Goal: Communication & Community: Share content

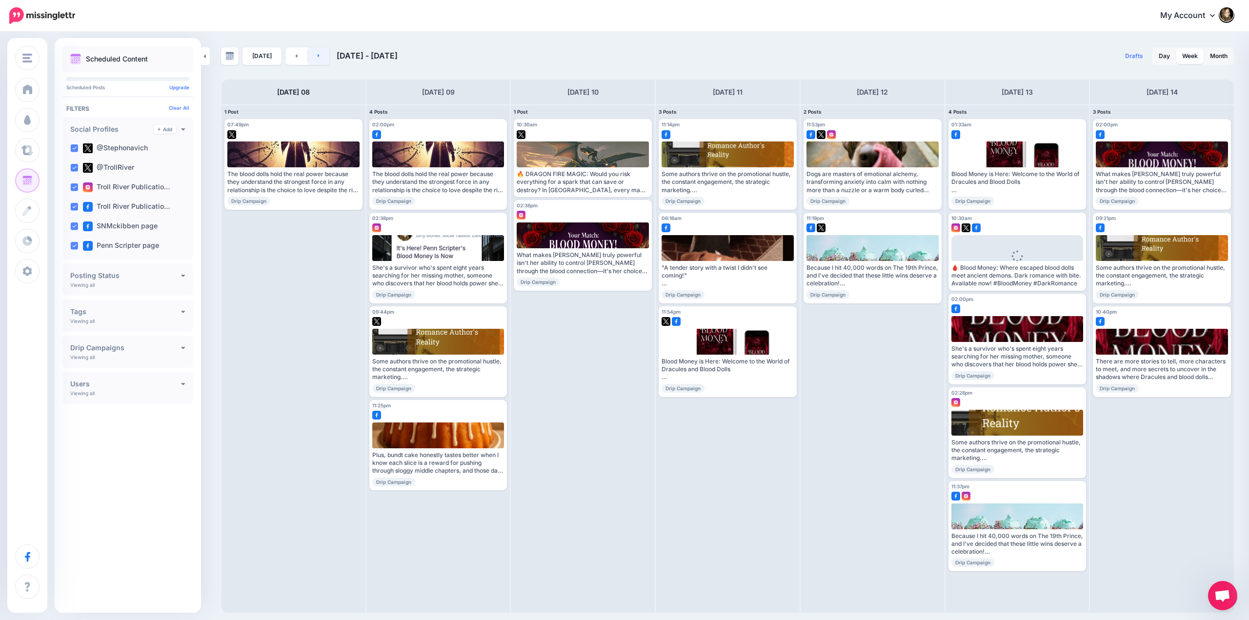
click at [318, 53] on icon at bounding box center [319, 56] width 2 height 6
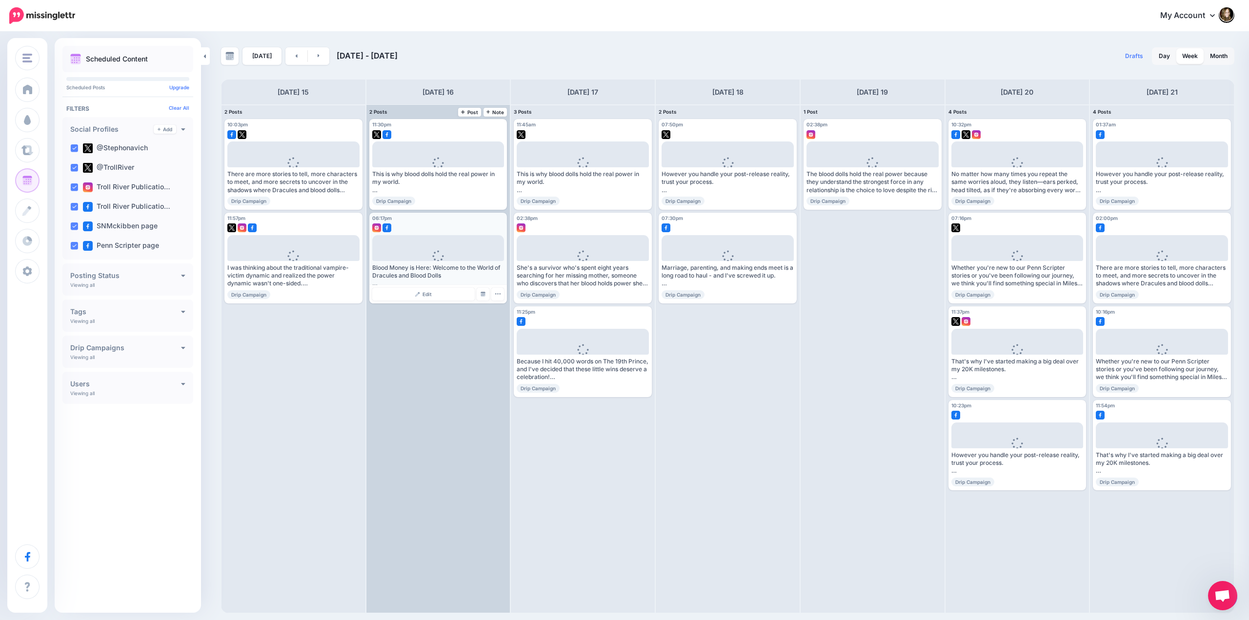
click at [386, 227] on img at bounding box center [387, 227] width 9 height 9
click at [412, 269] on div "Blood Money is Here: Welcome to the World of Dracules and Blood Dolls Read more…" at bounding box center [438, 276] width 132 height 24
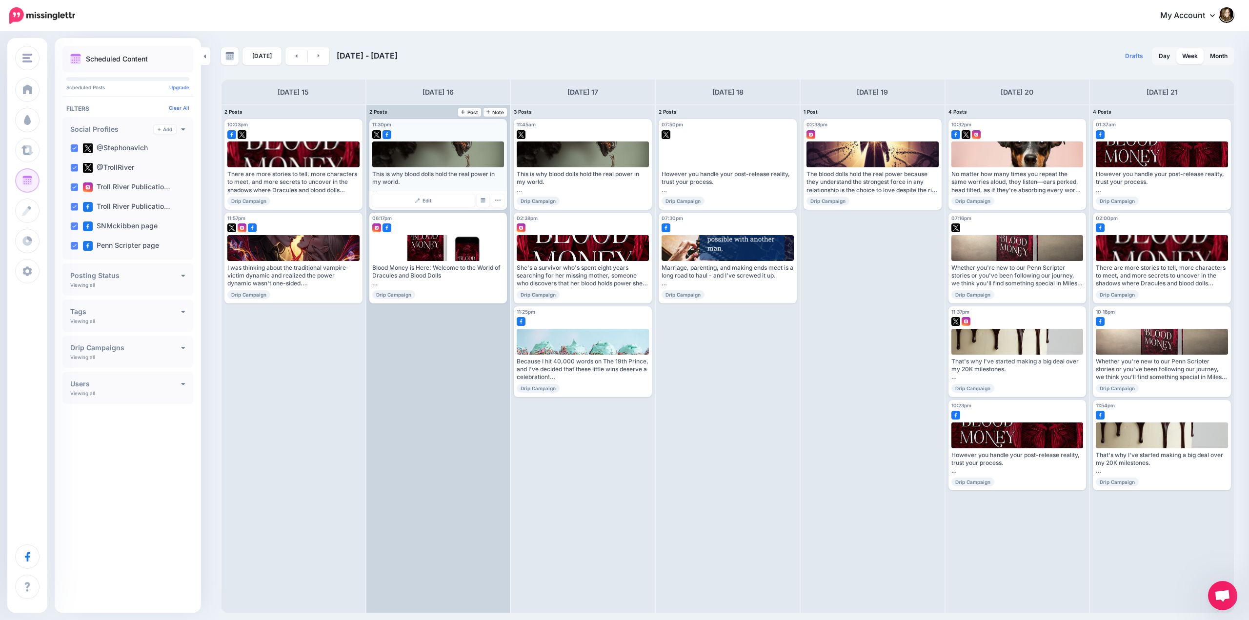
click at [387, 135] on img at bounding box center [387, 134] width 9 height 9
click at [484, 201] on img at bounding box center [483, 200] width 5 height 5
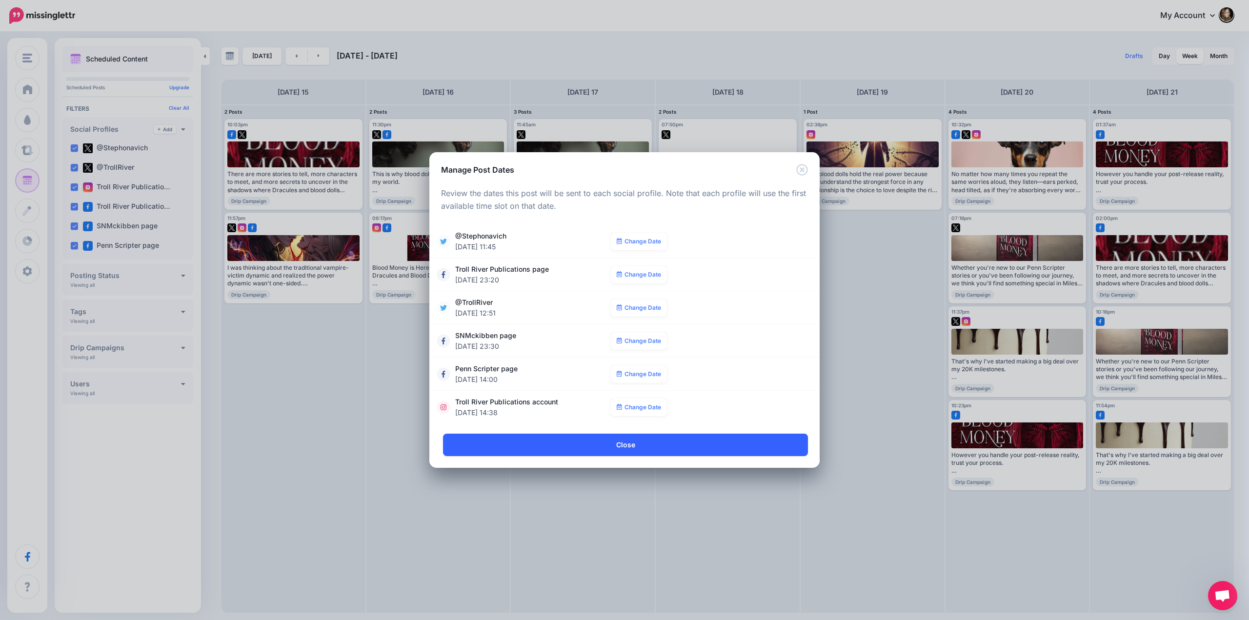
click at [540, 445] on link "Close" at bounding box center [625, 445] width 365 height 22
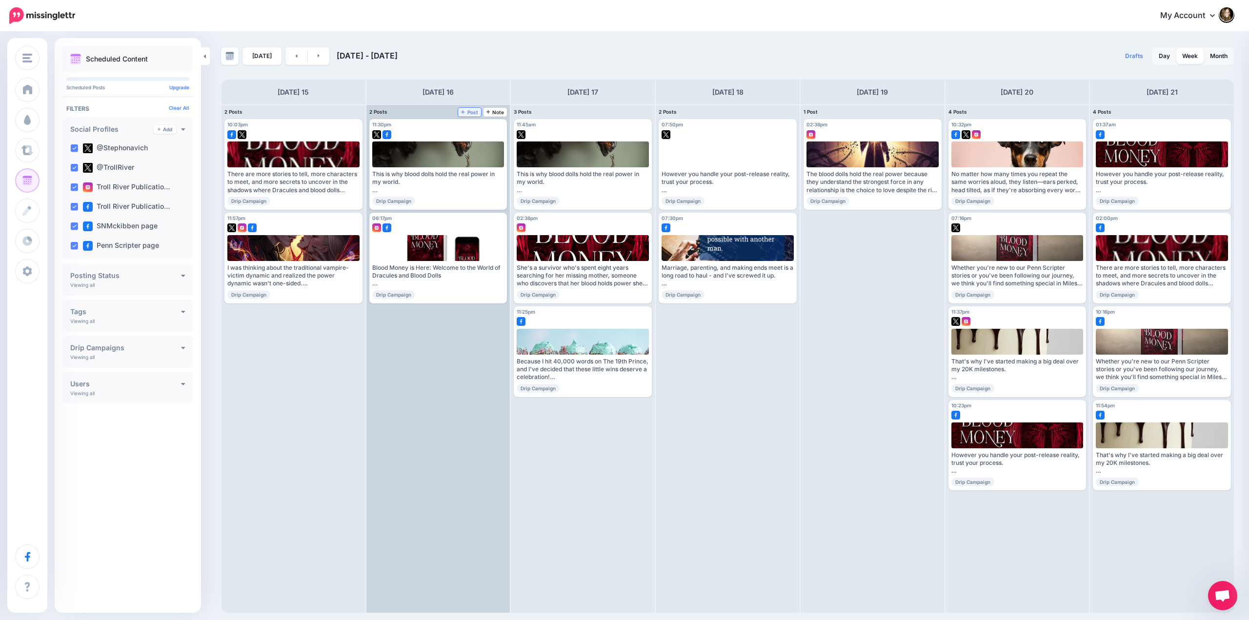
click at [470, 112] on span "Post" at bounding box center [469, 112] width 17 height 5
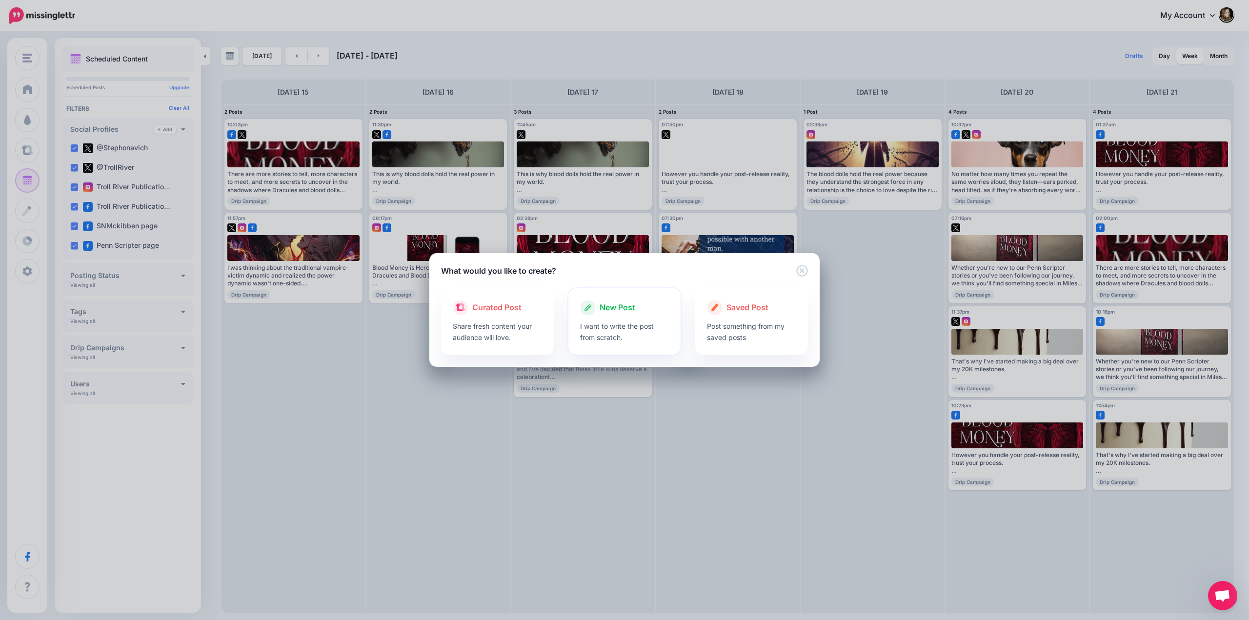
click at [625, 311] on span "New Post" at bounding box center [618, 308] width 36 height 13
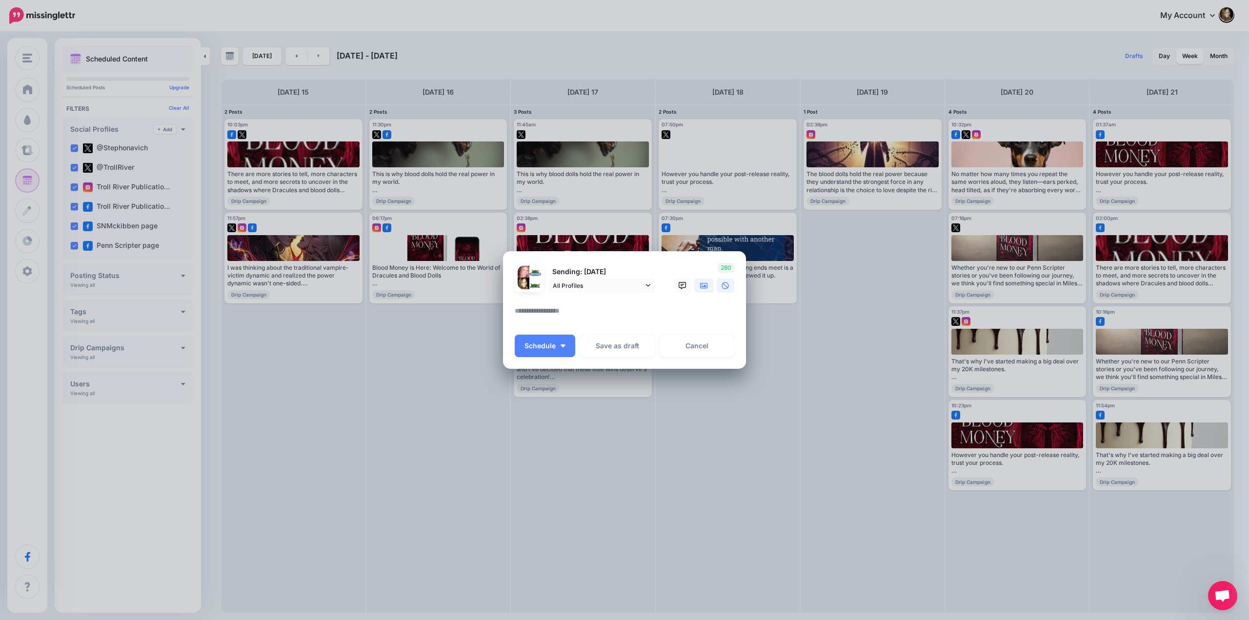
click at [703, 283] on icon at bounding box center [704, 286] width 8 height 6
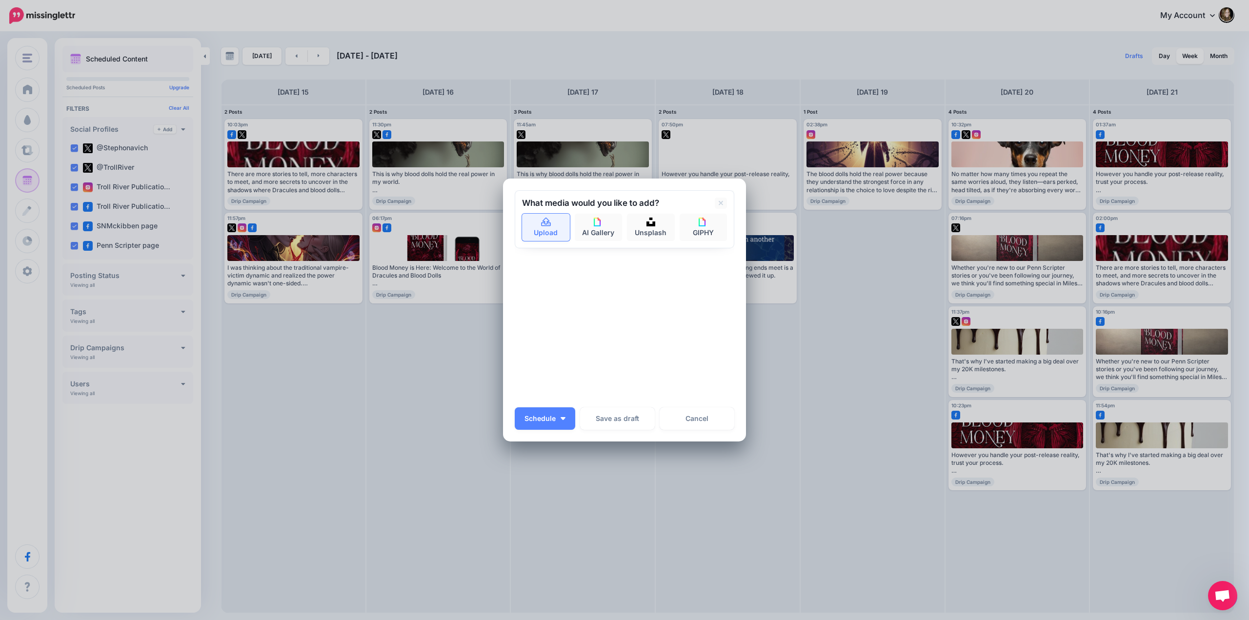
click at [547, 235] on link "Upload" at bounding box center [546, 227] width 48 height 27
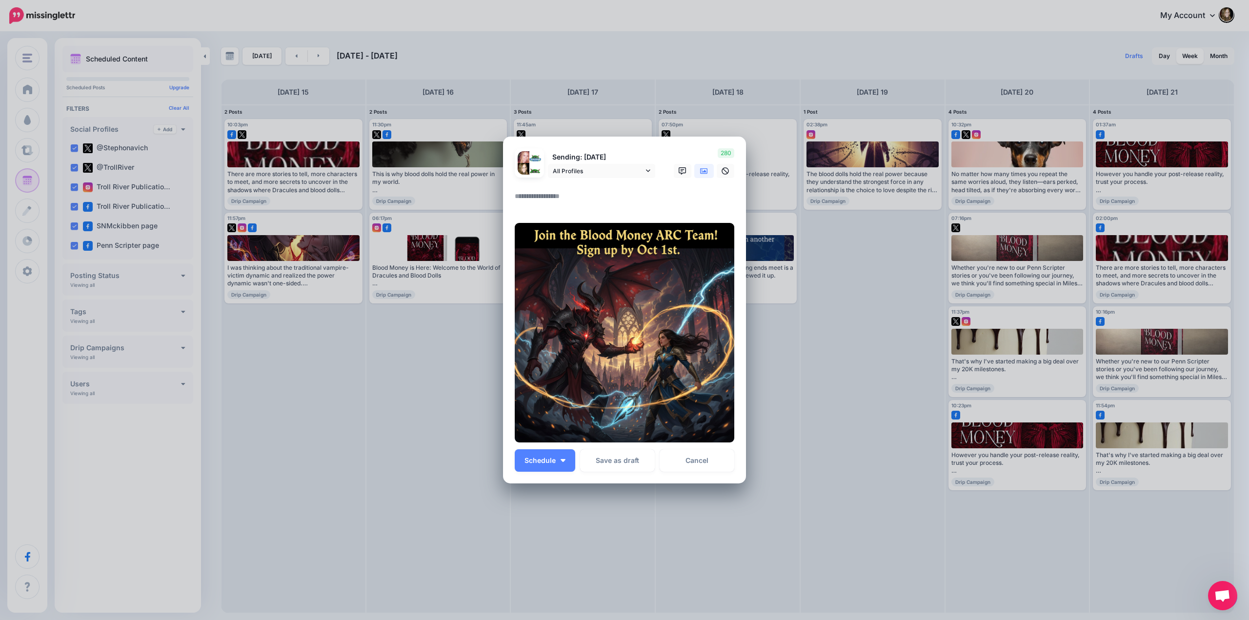
click at [532, 189] on div at bounding box center [625, 184] width 220 height 12
click at [533, 200] on textarea at bounding box center [627, 199] width 224 height 19
paste textarea "**********"
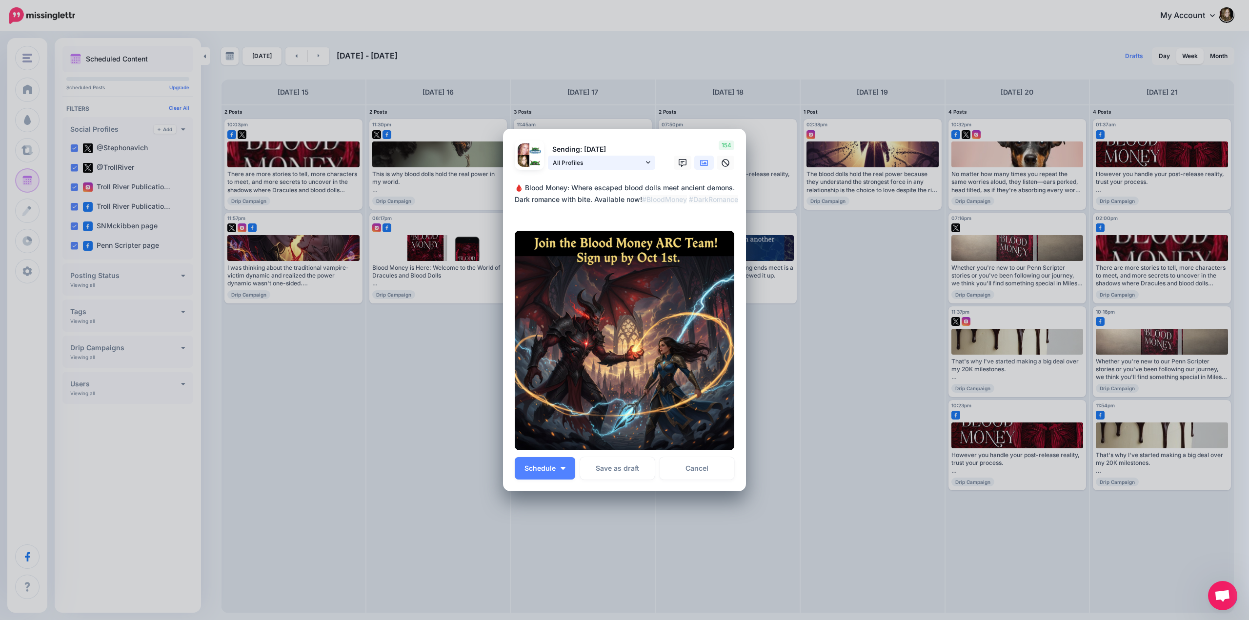
type textarea "**********"
click at [607, 163] on span "All Profiles" at bounding box center [598, 163] width 91 height 10
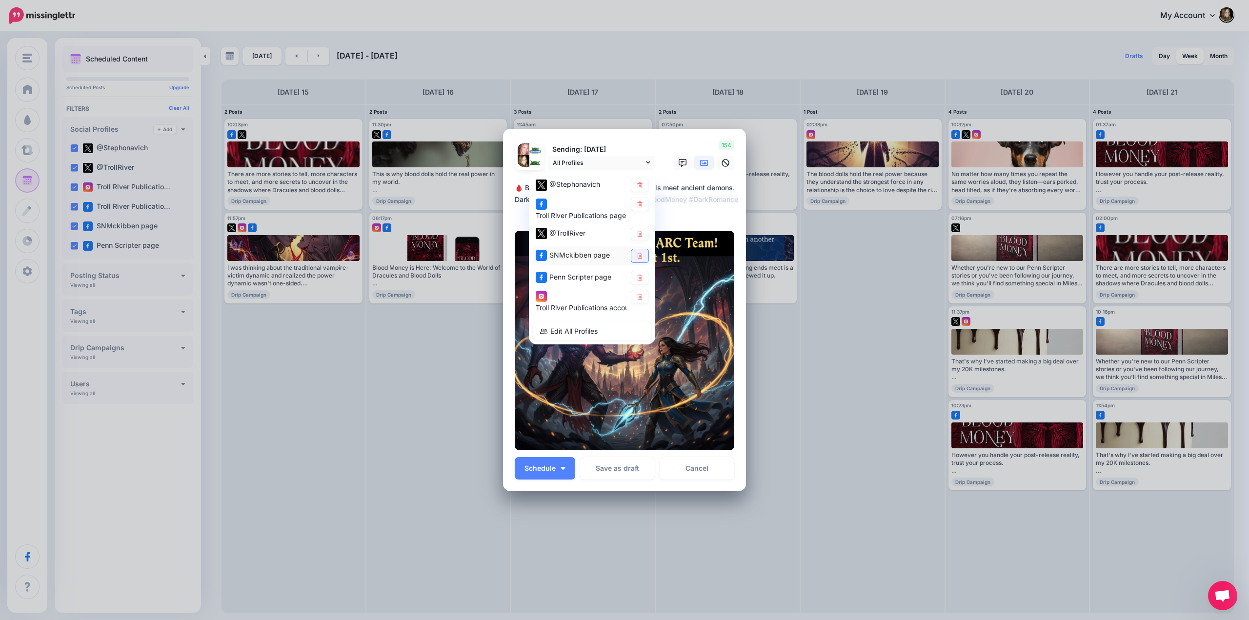
click at [638, 255] on icon at bounding box center [639, 256] width 5 height 6
click at [640, 277] on icon at bounding box center [639, 278] width 7 height 6
click at [640, 277] on icon at bounding box center [640, 278] width 4 height 4
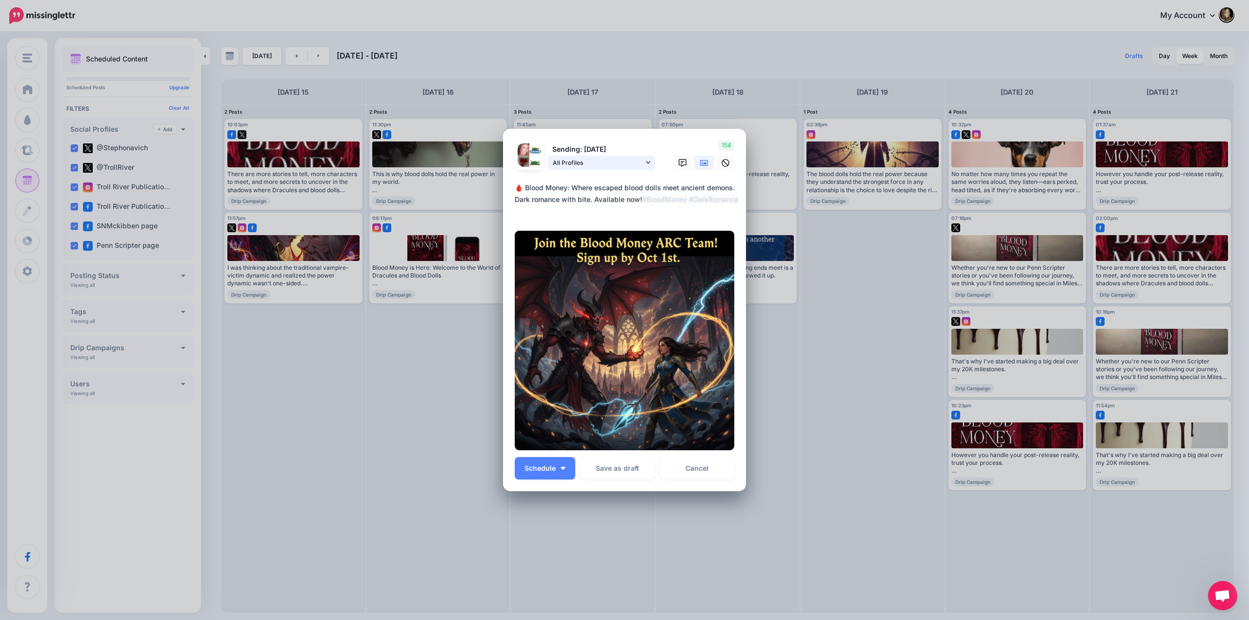
click at [642, 164] on span "All Profiles" at bounding box center [598, 163] width 91 height 10
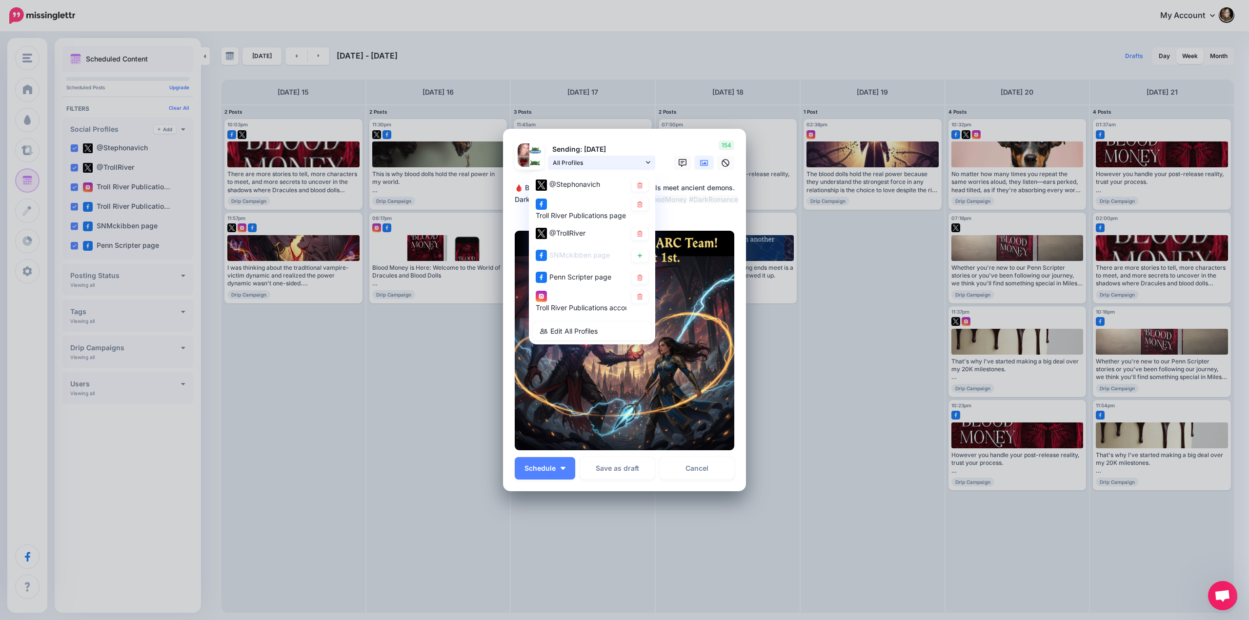
click at [618, 159] on span "All Profiles" at bounding box center [598, 163] width 91 height 10
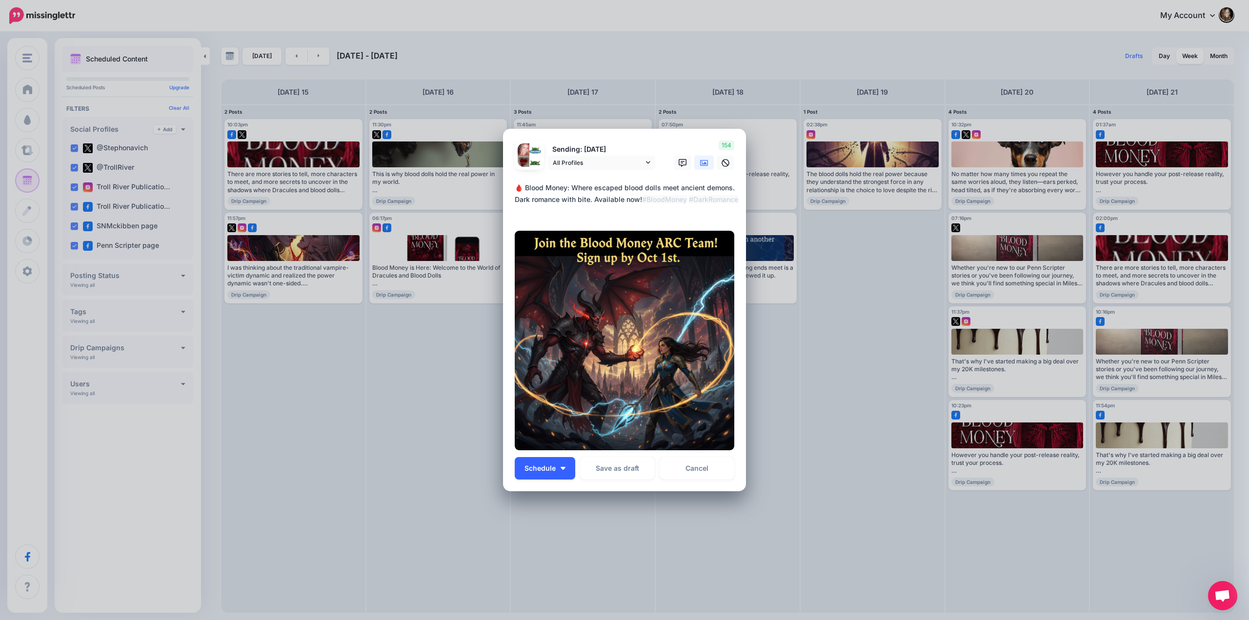
click at [551, 468] on span "Schedule" at bounding box center [540, 468] width 31 height 7
click at [545, 536] on link "Choose Custom Time" at bounding box center [560, 538] width 82 height 19
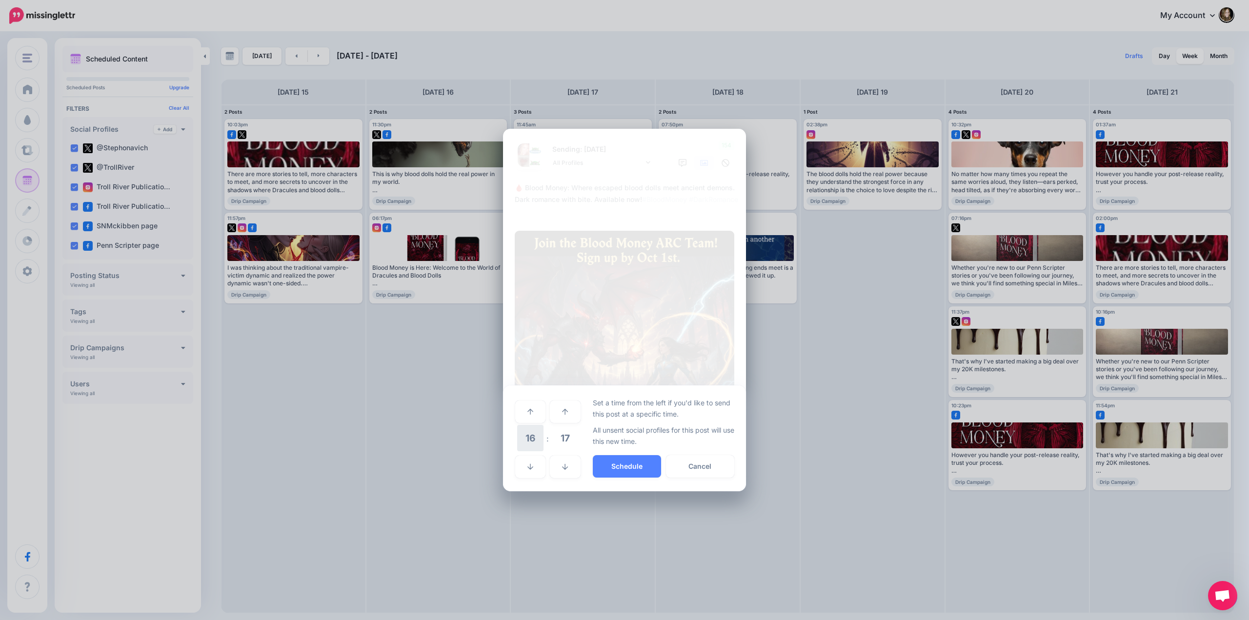
click at [534, 432] on span "16" at bounding box center [530, 438] width 26 height 26
click at [543, 435] on td "10" at bounding box center [541, 432] width 11 height 14
click at [556, 440] on span "17" at bounding box center [565, 438] width 26 height 26
click at [542, 440] on td "30" at bounding box center [541, 438] width 11 height 27
click at [606, 465] on button "Schedule" at bounding box center [627, 466] width 68 height 22
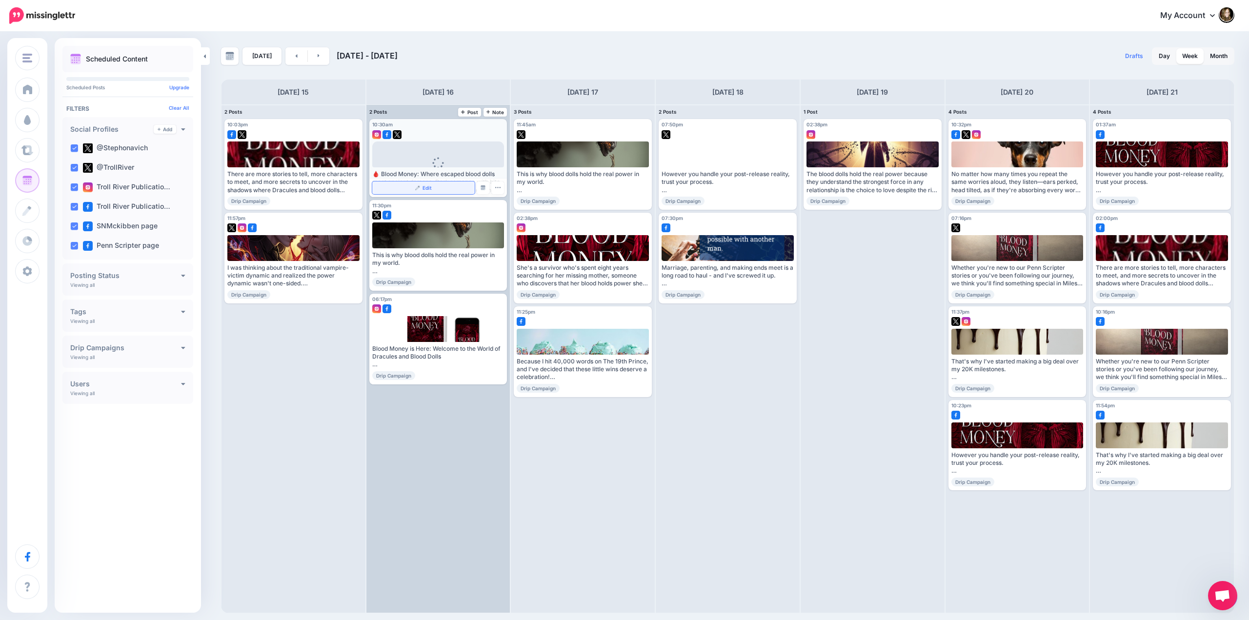
click at [449, 188] on link "Edit" at bounding box center [423, 188] width 103 height 13
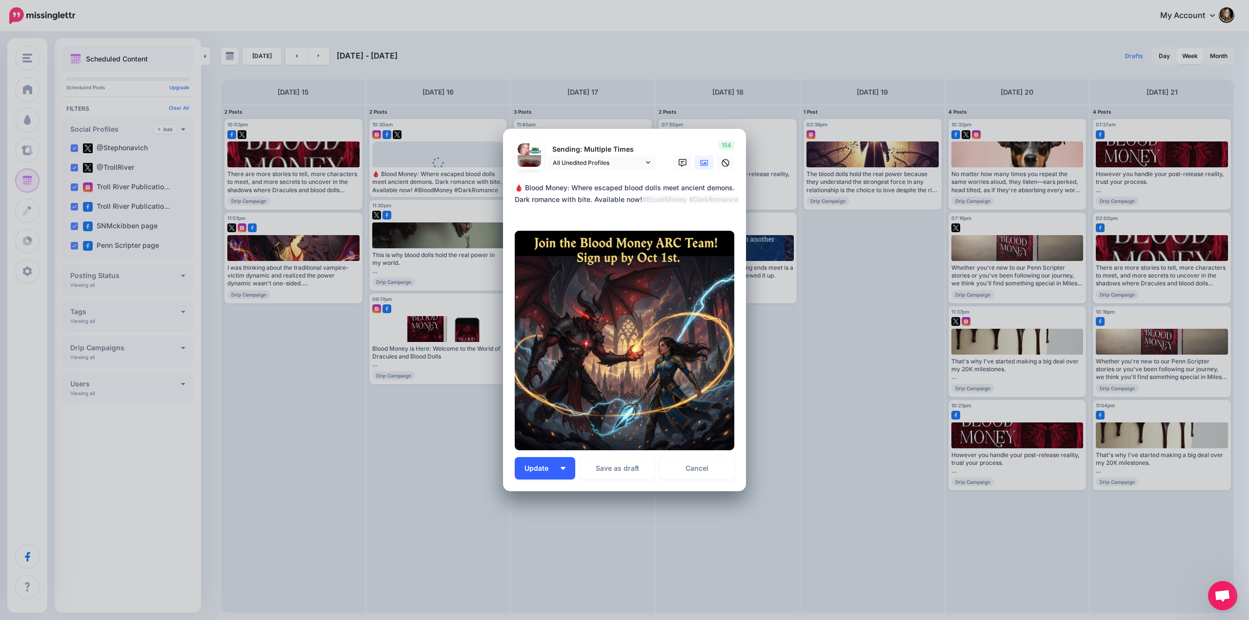
click at [557, 472] on button "Update" at bounding box center [545, 468] width 61 height 22
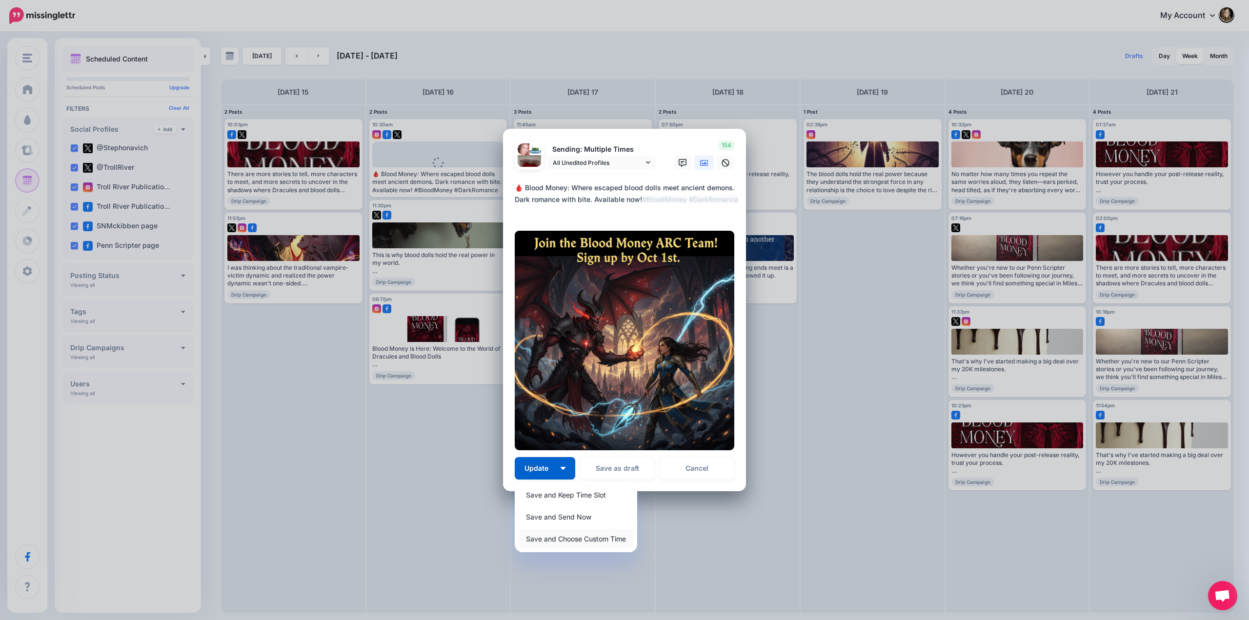
click at [547, 539] on link "Save and Choose Custom Time" at bounding box center [576, 538] width 115 height 19
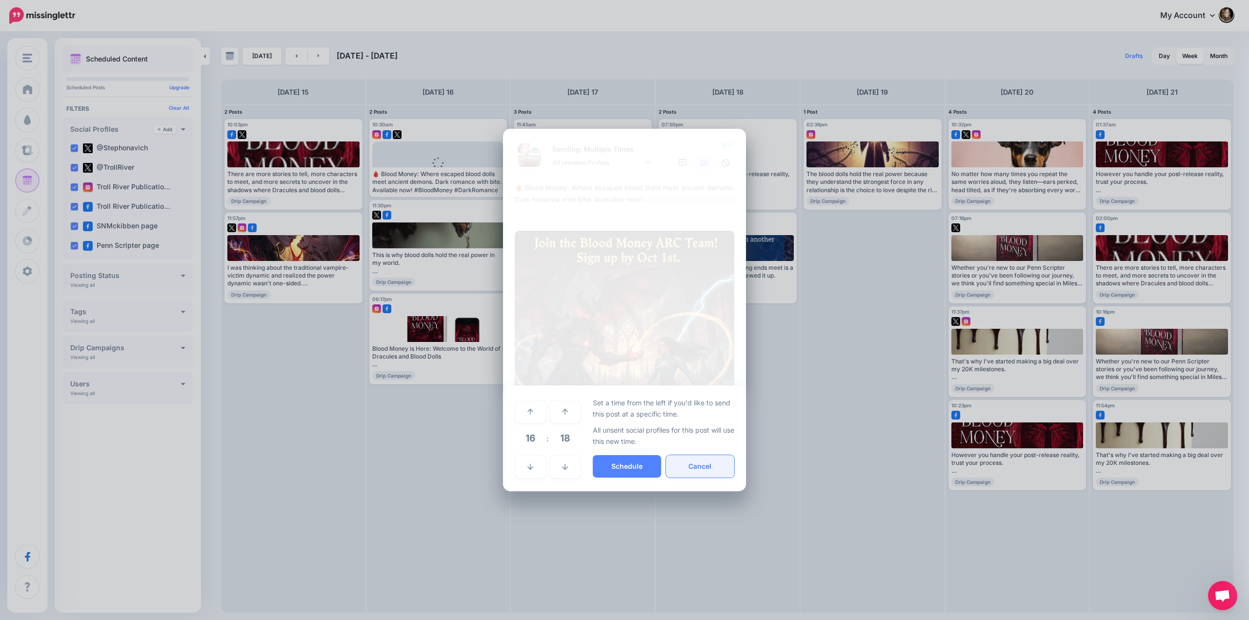
drag, startPoint x: 690, startPoint y: 464, endPoint x: 673, endPoint y: 476, distance: 20.3
click at [689, 464] on button "Cancel" at bounding box center [700, 466] width 68 height 22
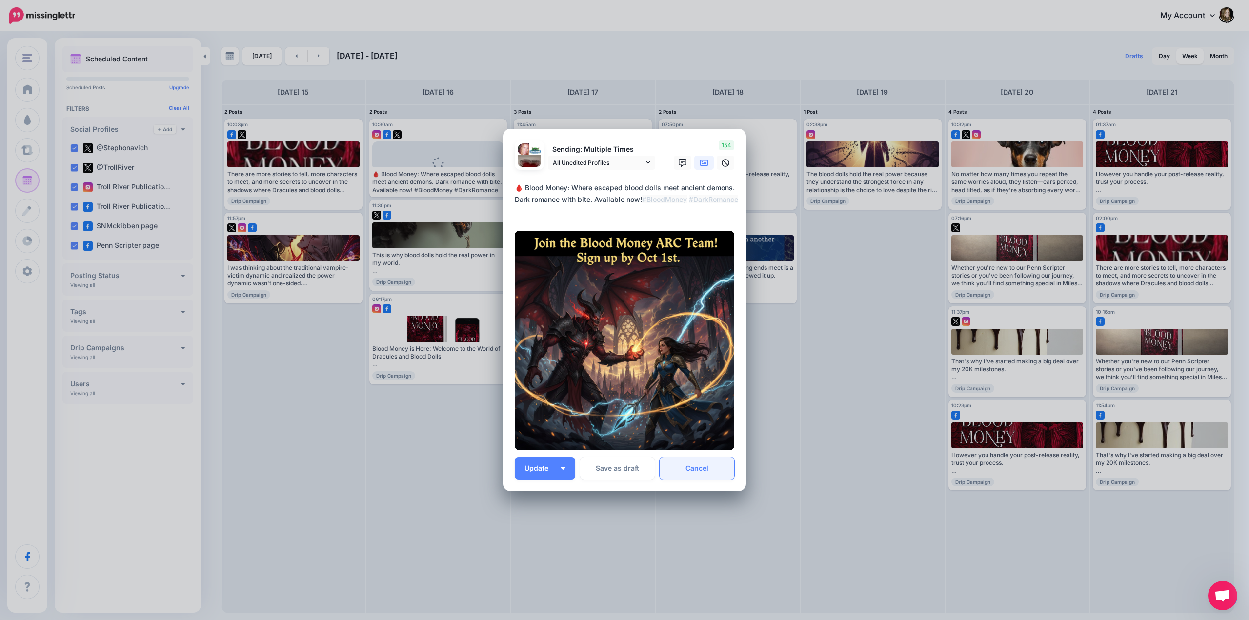
click at [686, 472] on link "Cancel" at bounding box center [697, 468] width 75 height 22
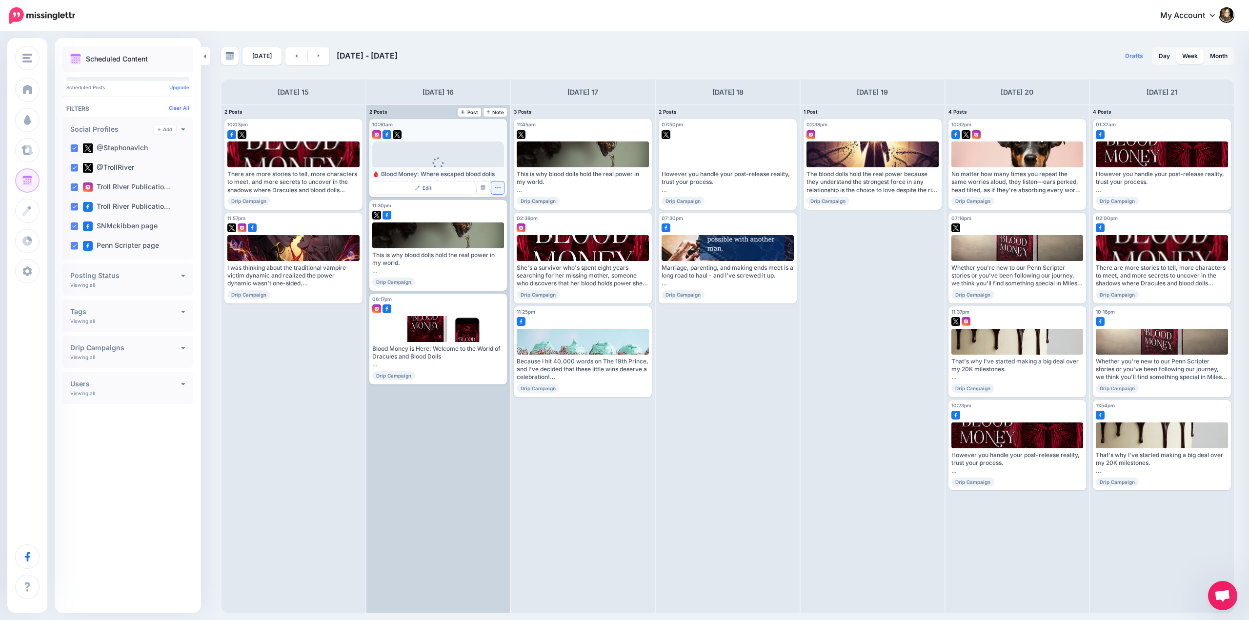
click at [498, 191] on icon "button" at bounding box center [498, 187] width 6 height 6
click at [448, 185] on link "Edit" at bounding box center [423, 188] width 103 height 13
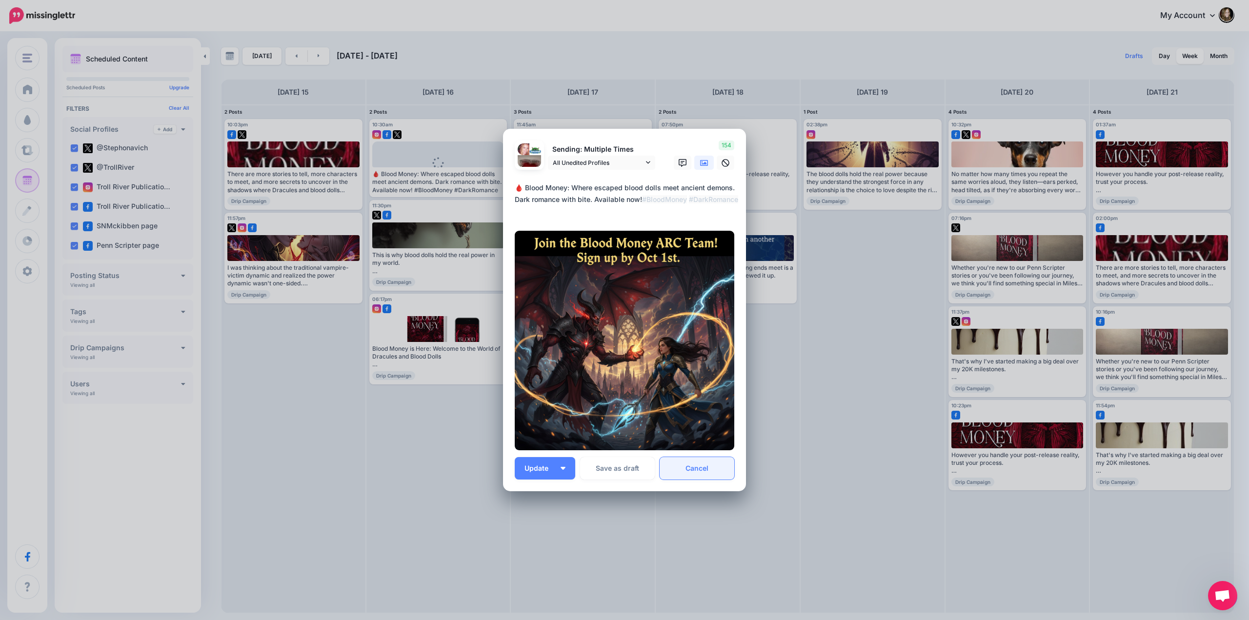
click at [685, 473] on link "Cancel" at bounding box center [697, 468] width 75 height 22
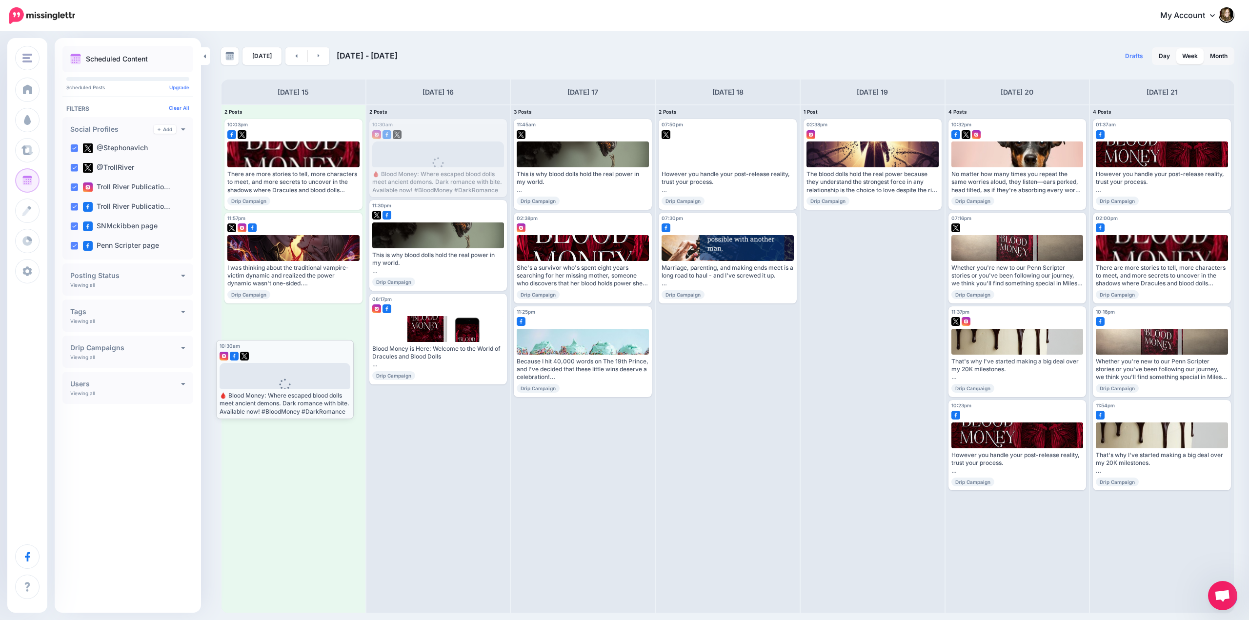
drag, startPoint x: 441, startPoint y: 127, endPoint x: 289, endPoint y: 347, distance: 267.2
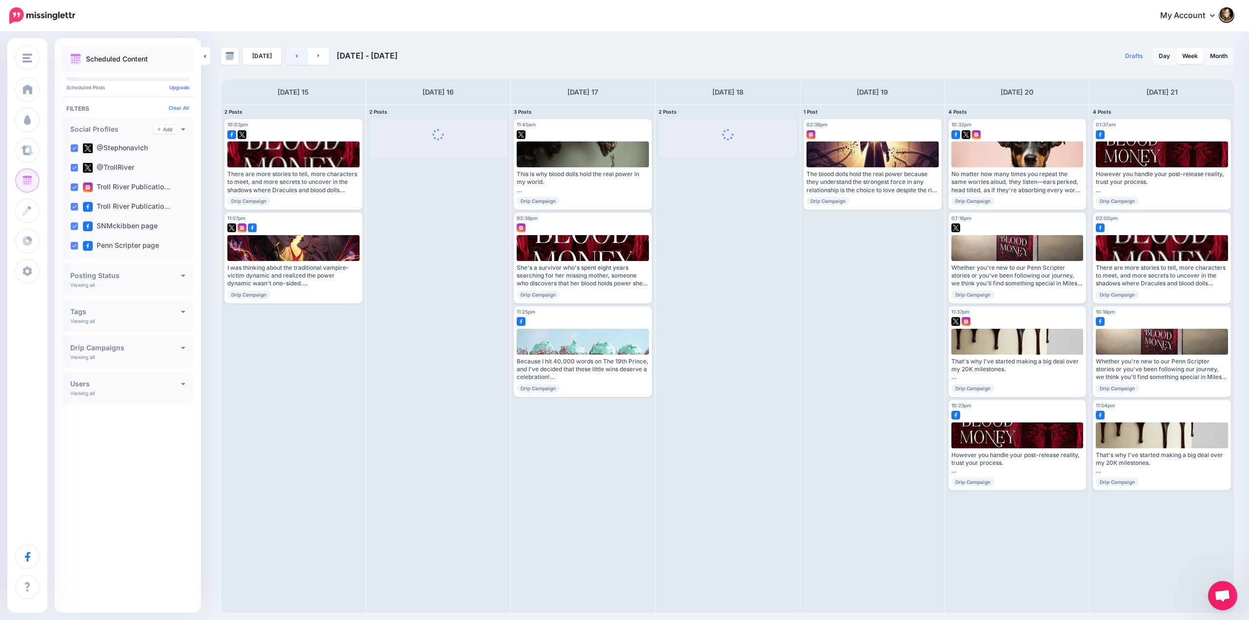
click at [295, 57] on icon at bounding box center [296, 56] width 2 height 6
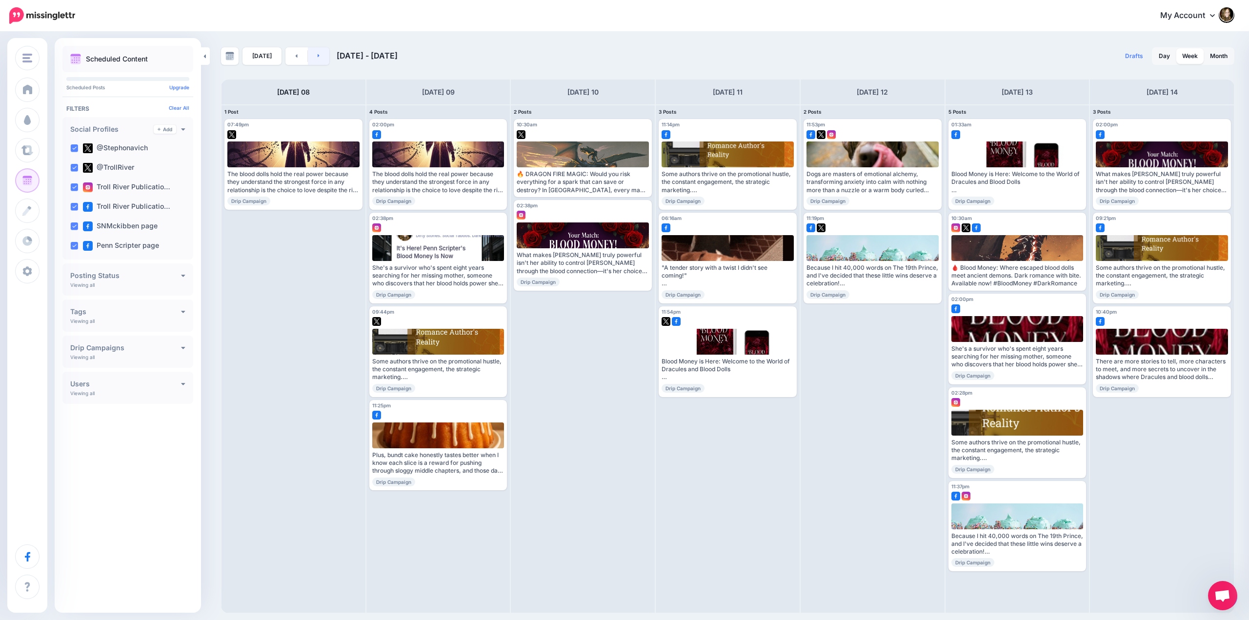
click at [318, 57] on link at bounding box center [319, 56] width 22 height 18
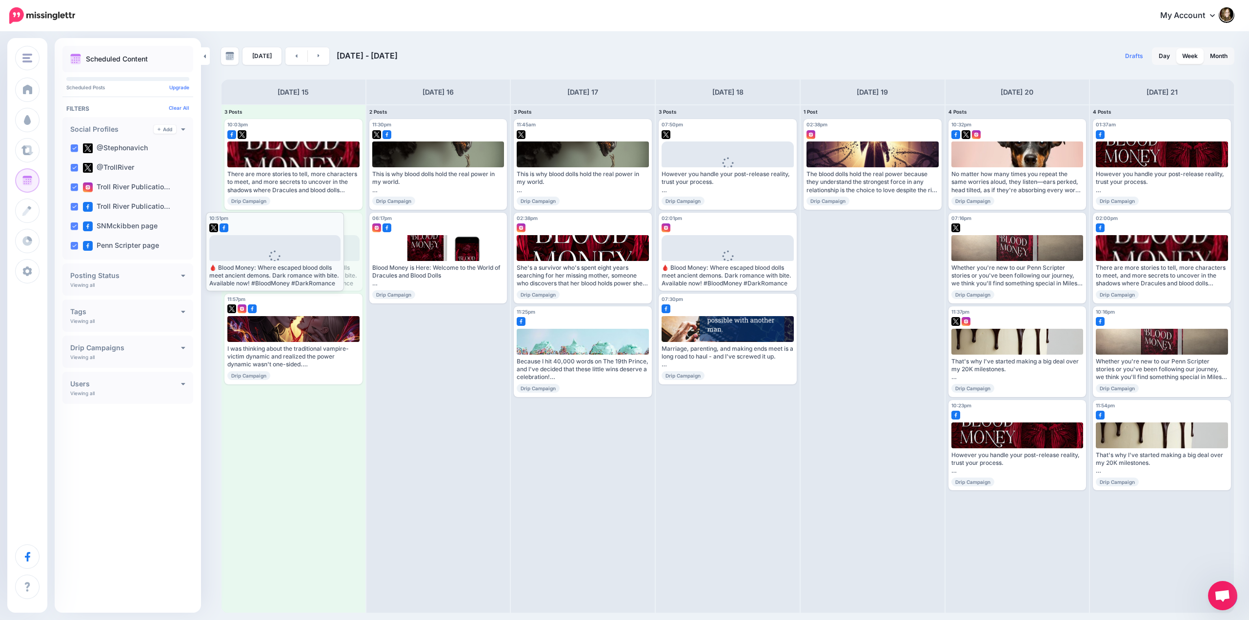
drag, startPoint x: 299, startPoint y: 224, endPoint x: 281, endPoint y: 223, distance: 18.5
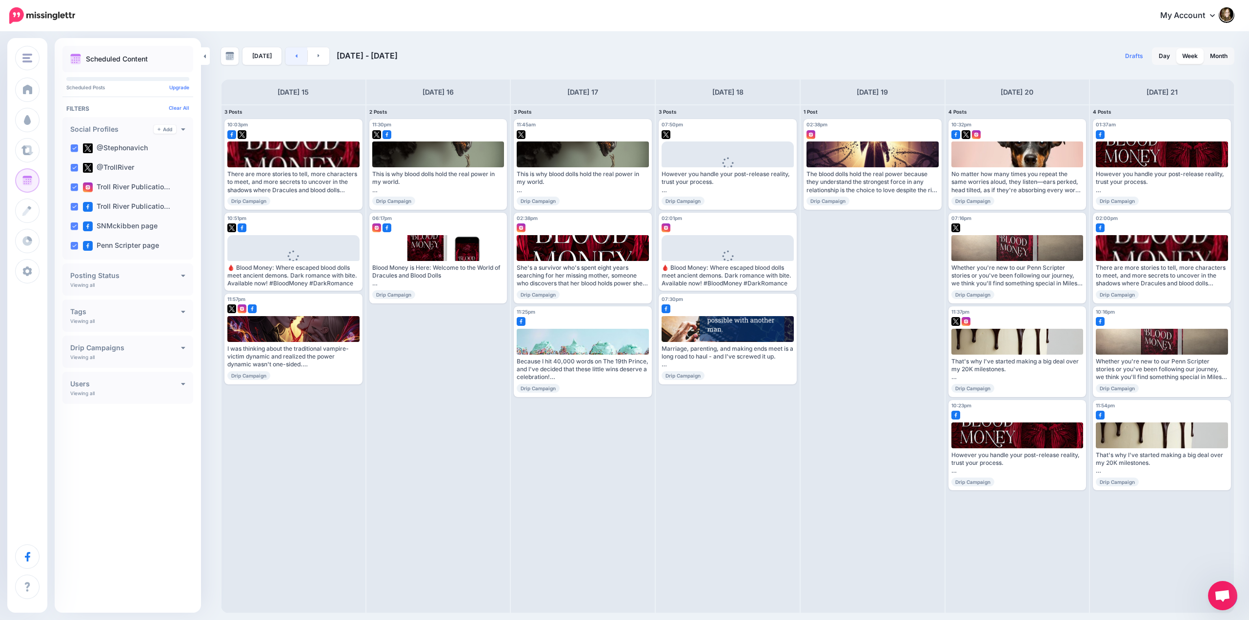
click at [292, 55] on link at bounding box center [296, 56] width 22 height 18
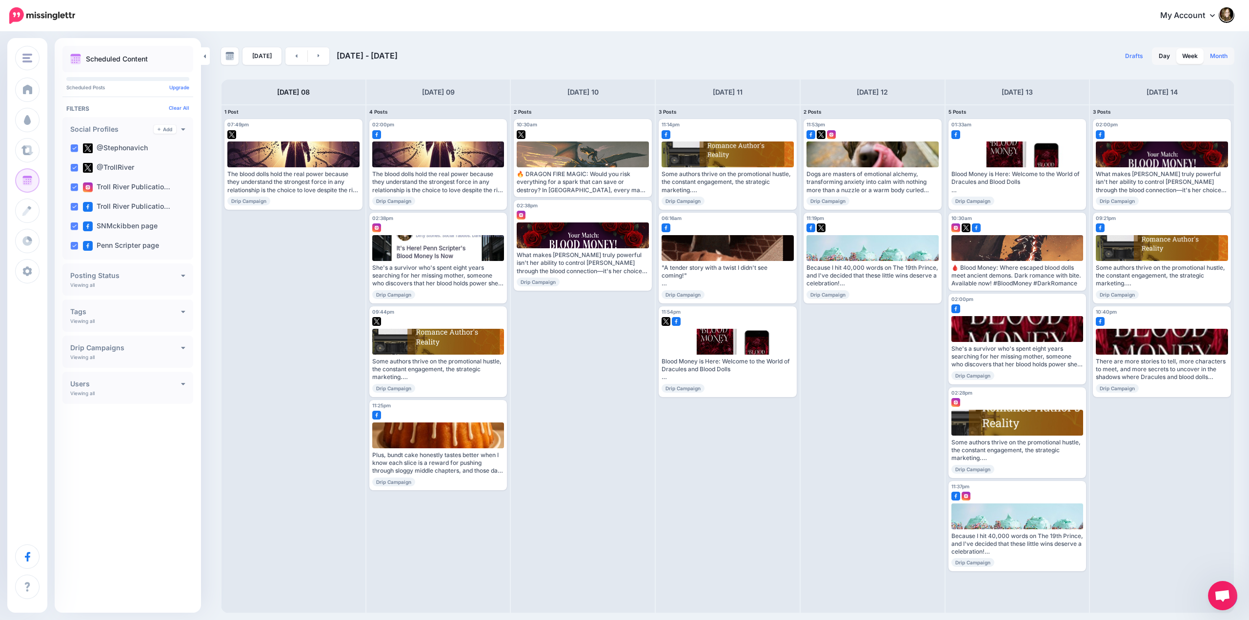
click at [1219, 57] on link "Month" at bounding box center [1218, 56] width 29 height 16
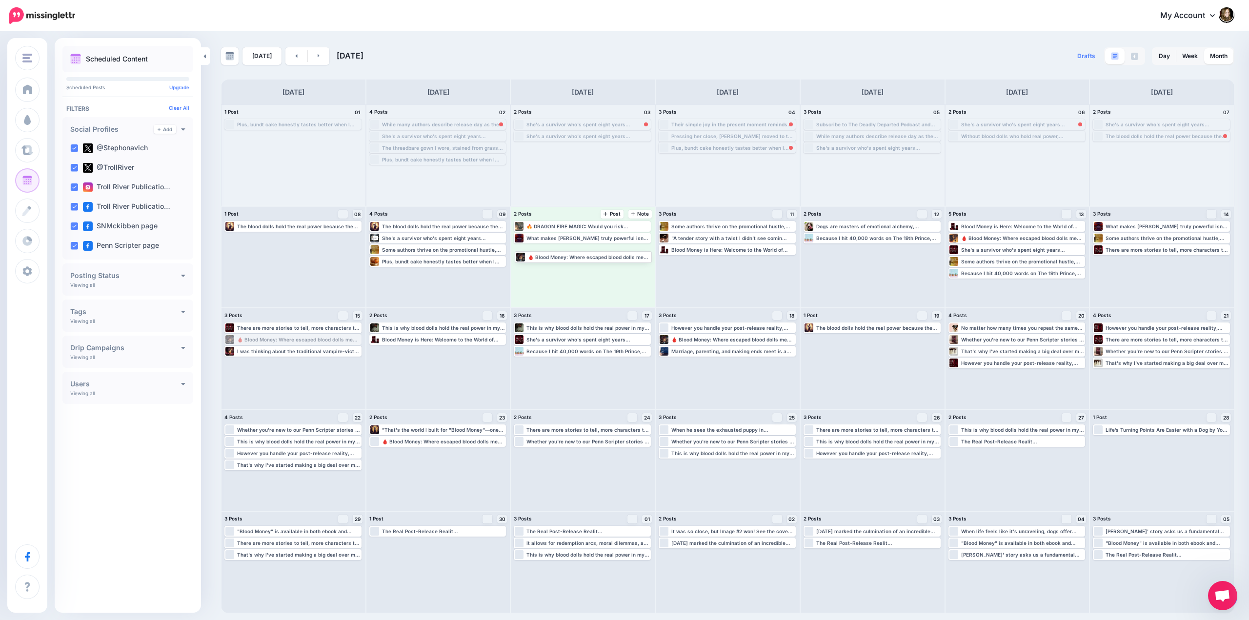
drag, startPoint x: 303, startPoint y: 340, endPoint x: 593, endPoint y: 257, distance: 301.5
click at [1188, 55] on link "Week" at bounding box center [1189, 56] width 27 height 16
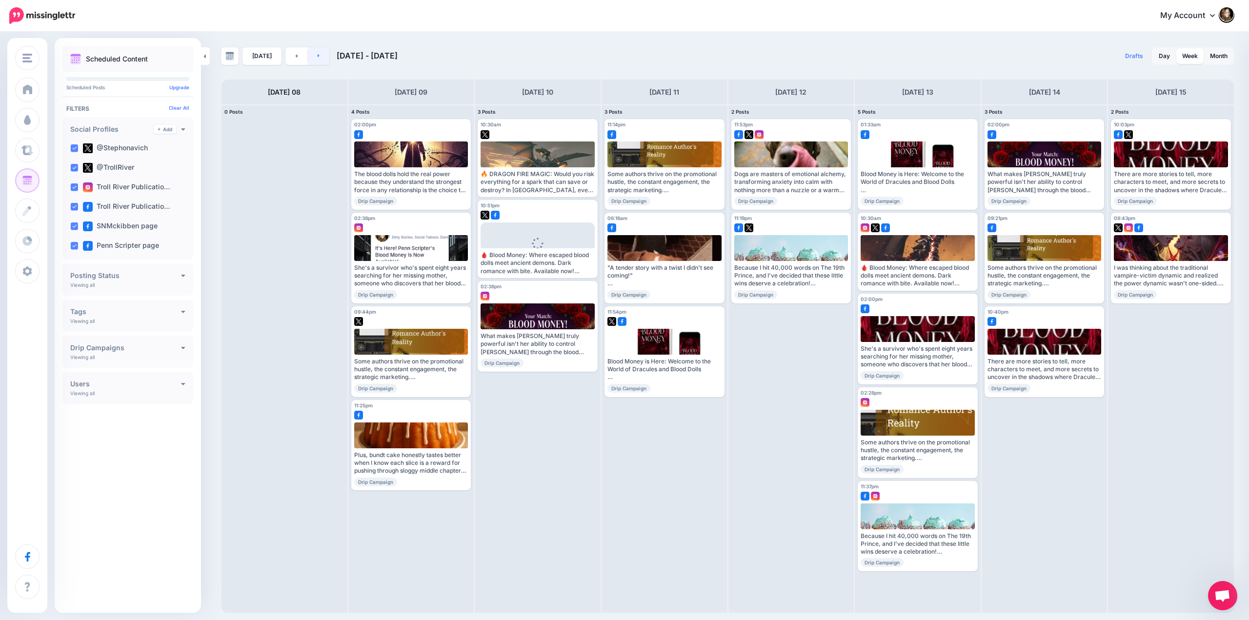
click at [318, 58] on icon at bounding box center [319, 56] width 2 height 6
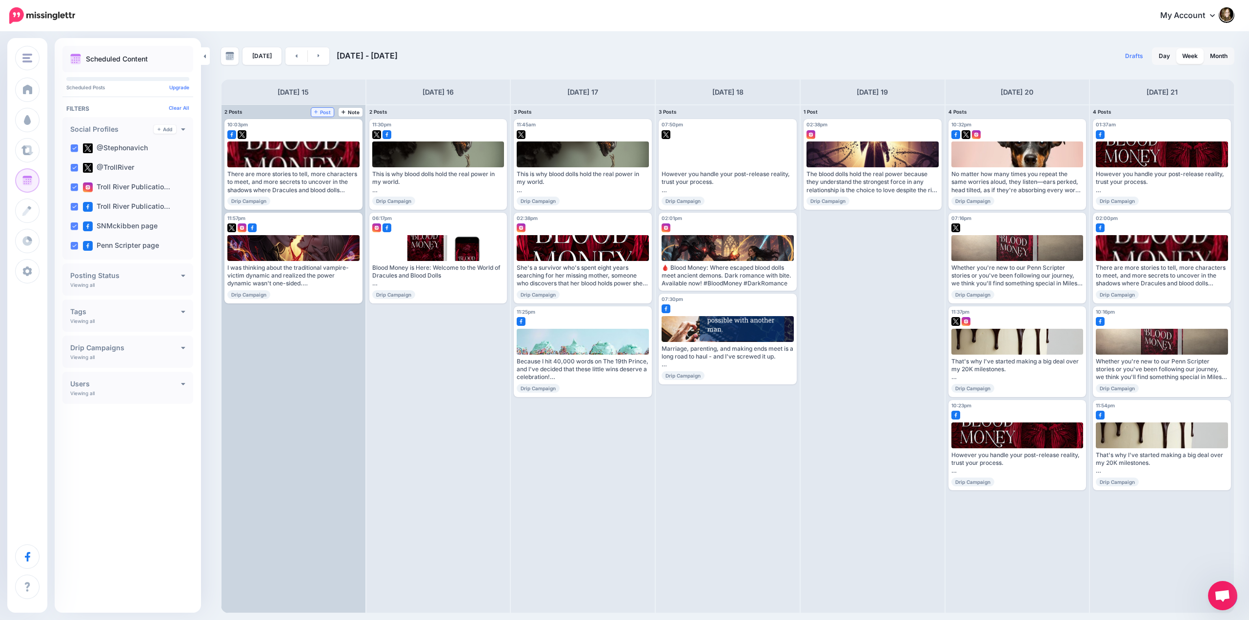
click at [322, 114] on span "Post" at bounding box center [322, 112] width 17 height 5
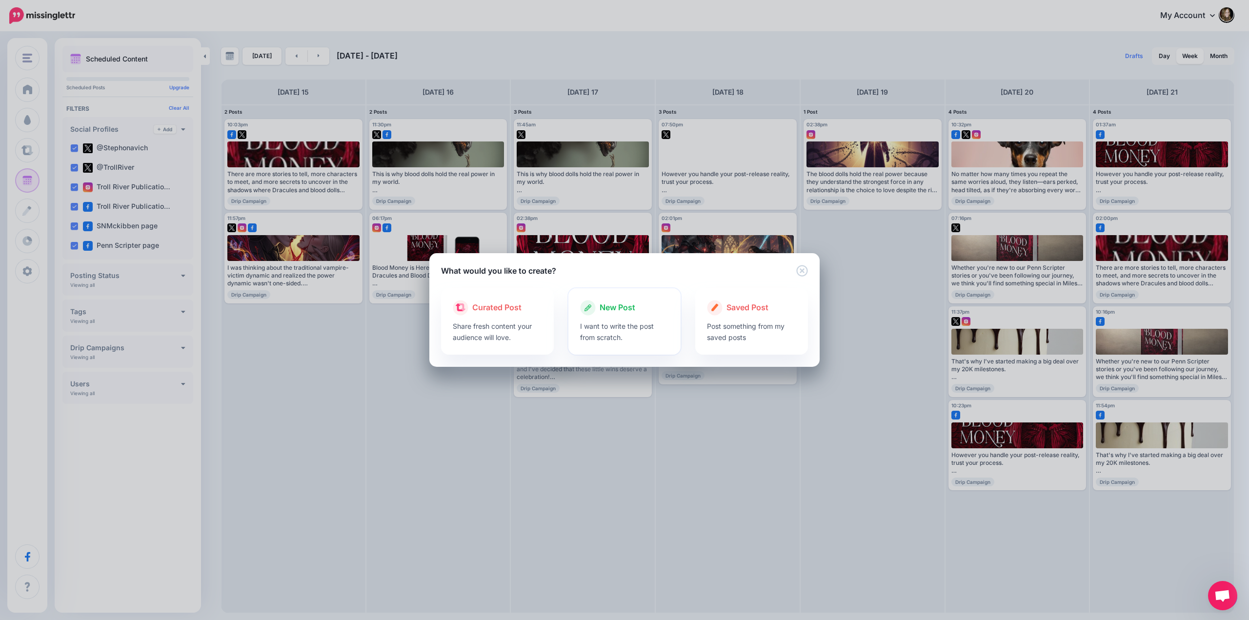
click at [618, 316] on div at bounding box center [624, 318] width 89 height 5
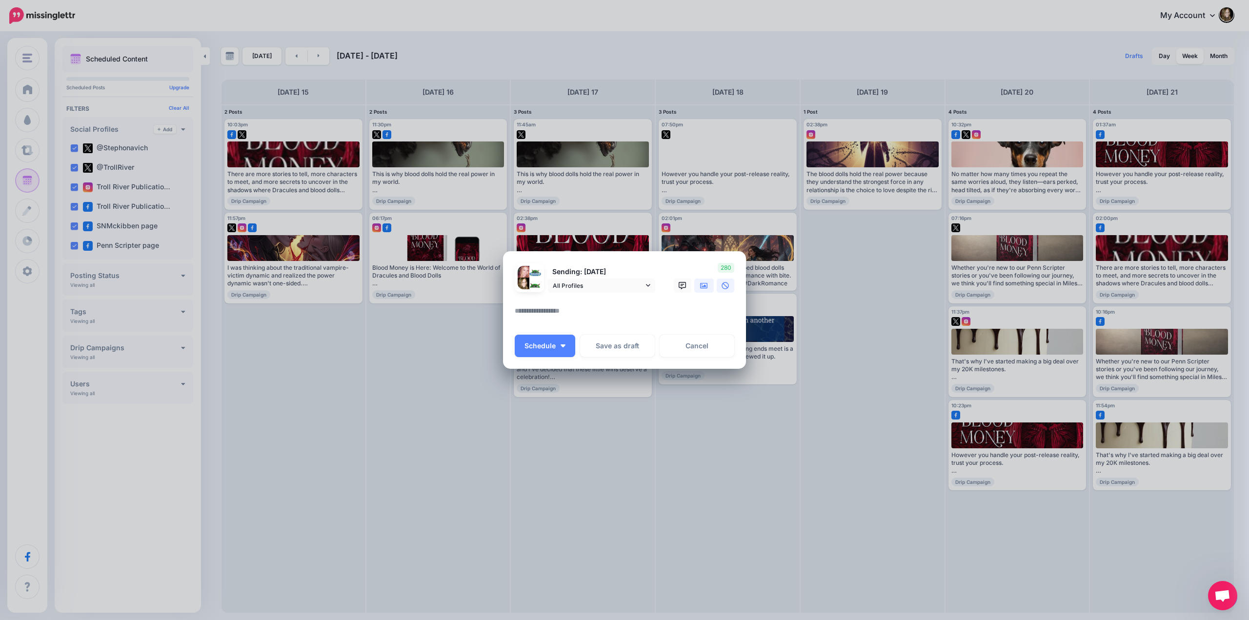
click at [700, 287] on icon at bounding box center [704, 286] width 8 height 8
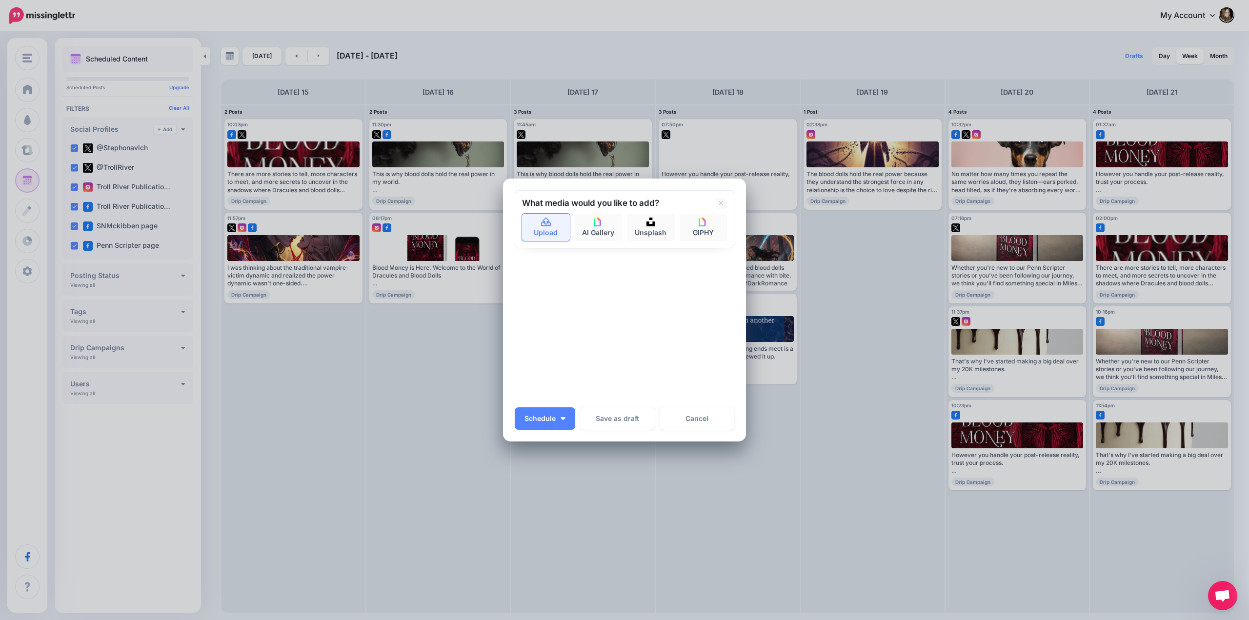
click at [546, 224] on icon at bounding box center [546, 222] width 10 height 9
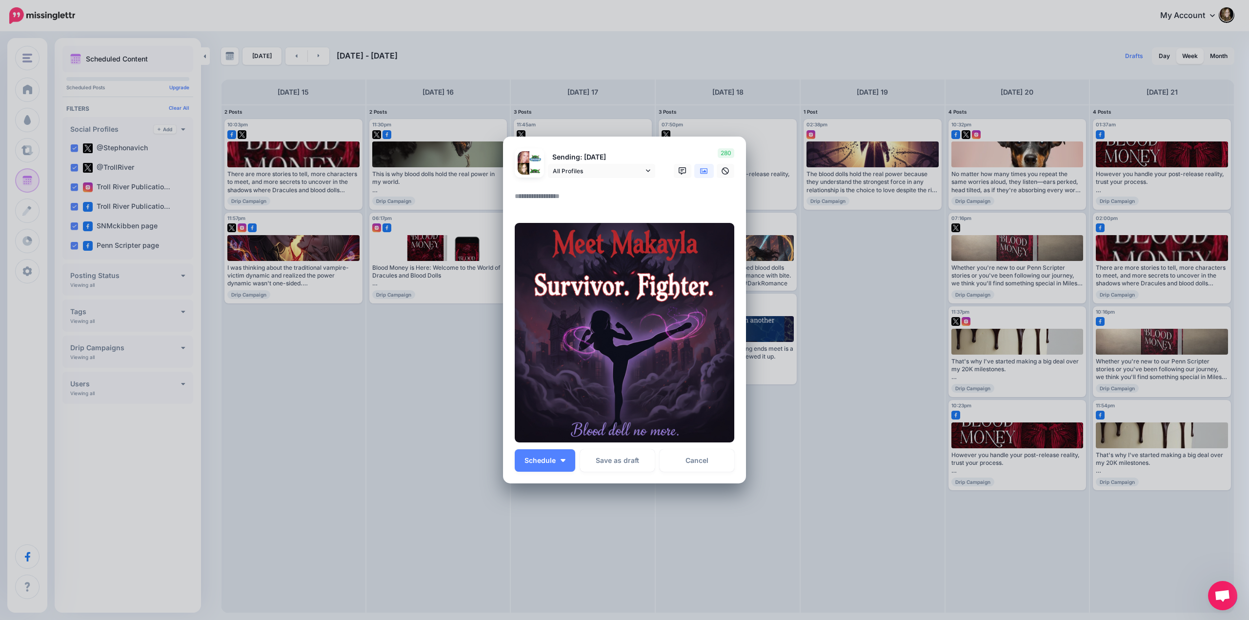
click at [553, 198] on textarea at bounding box center [627, 199] width 224 height 19
paste textarea "**********"
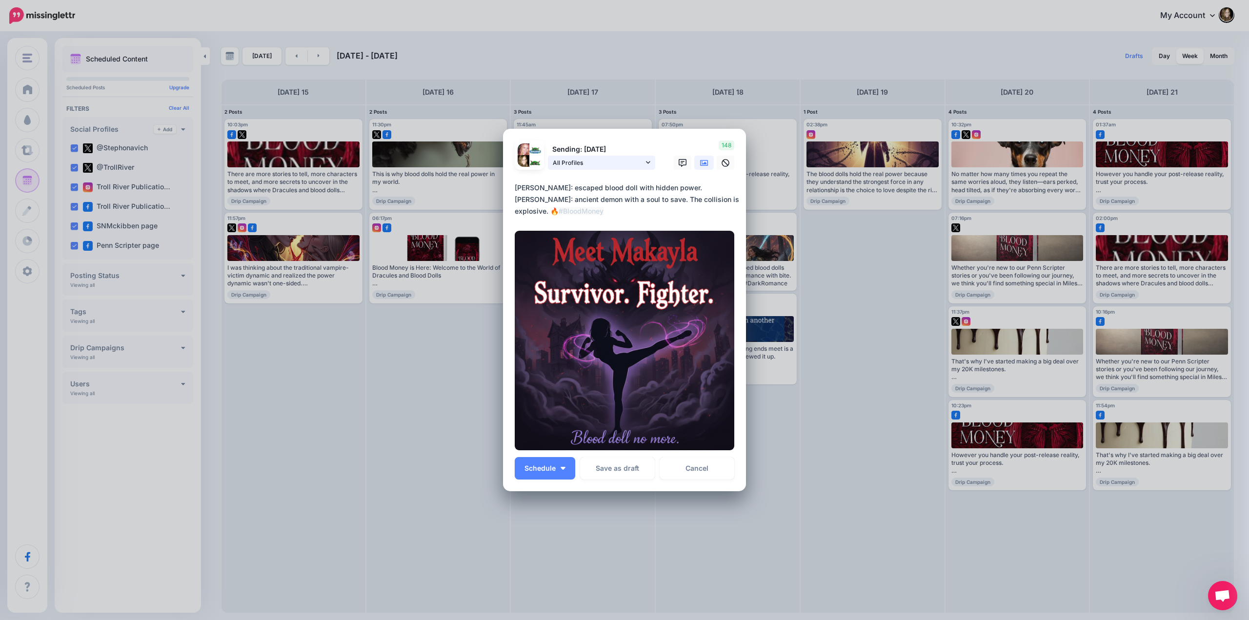
type textarea "**********"
click at [645, 164] on link "All Profiles" at bounding box center [601, 163] width 107 height 14
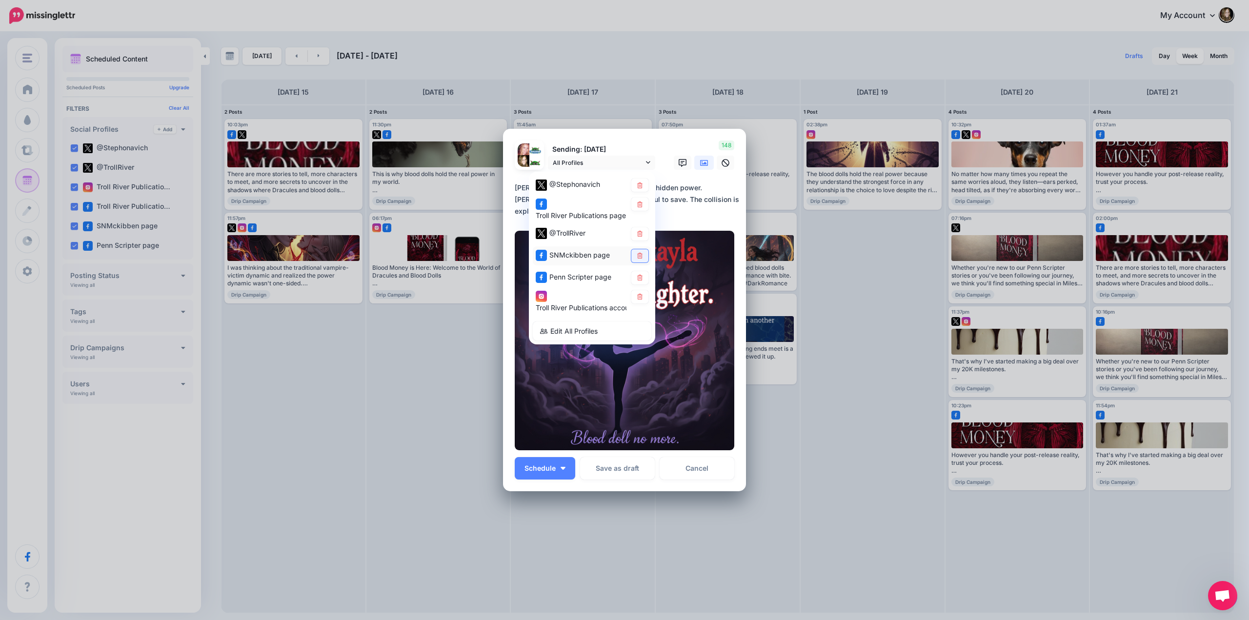
click at [640, 256] on icon at bounding box center [639, 256] width 7 height 6
click at [638, 279] on icon at bounding box center [639, 278] width 5 height 6
click at [545, 465] on span "Schedule" at bounding box center [540, 468] width 31 height 7
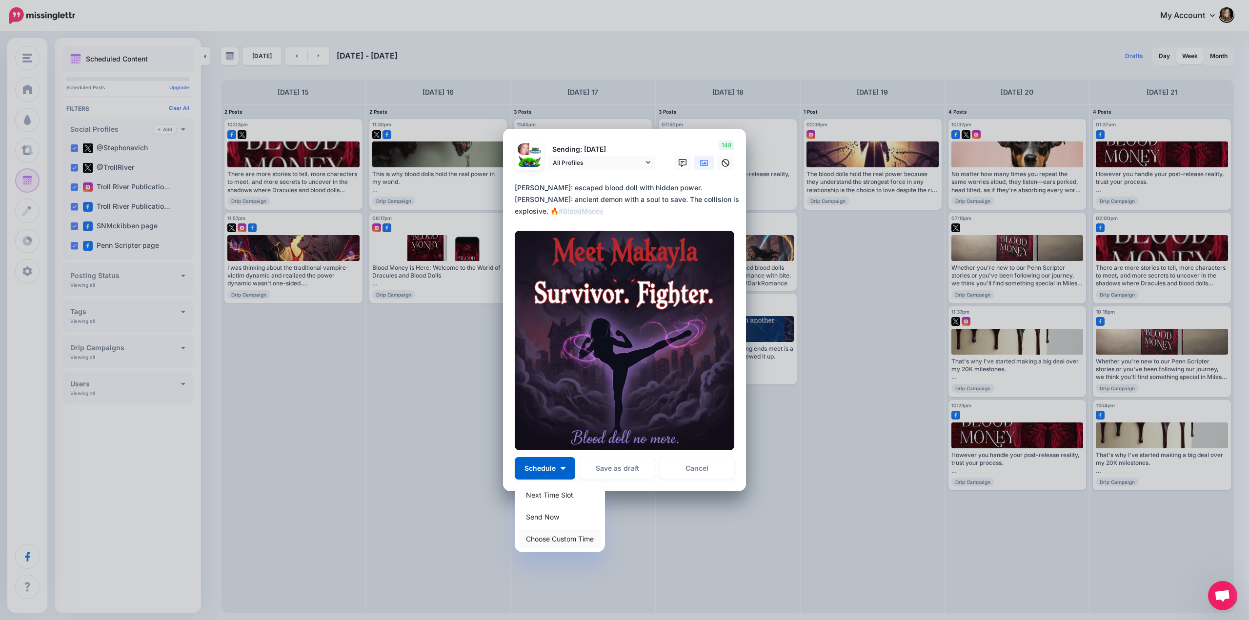
click at [543, 539] on link "Choose Custom Time" at bounding box center [560, 538] width 82 height 19
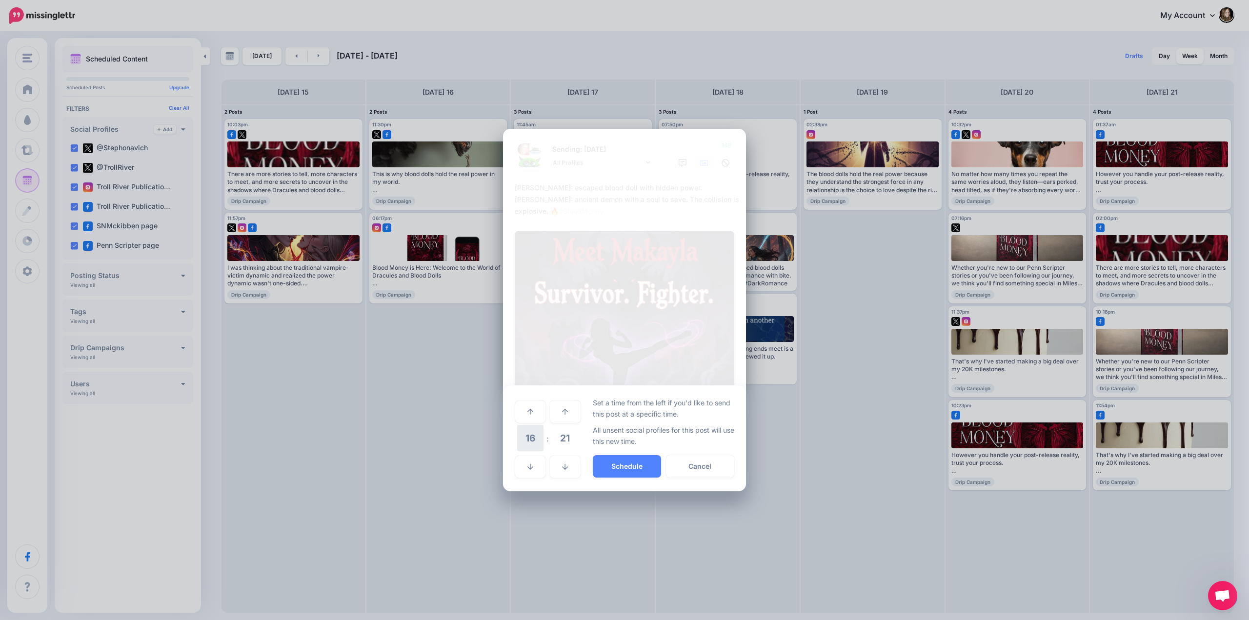
click at [535, 443] on span "16" at bounding box center [530, 438] width 26 height 26
click at [539, 433] on td "10" at bounding box center [541, 432] width 11 height 14
click at [574, 437] on span "21" at bounding box center [565, 438] width 26 height 26
click at [544, 437] on td "30" at bounding box center [541, 438] width 11 height 27
click at [616, 462] on button "Schedule" at bounding box center [627, 466] width 68 height 22
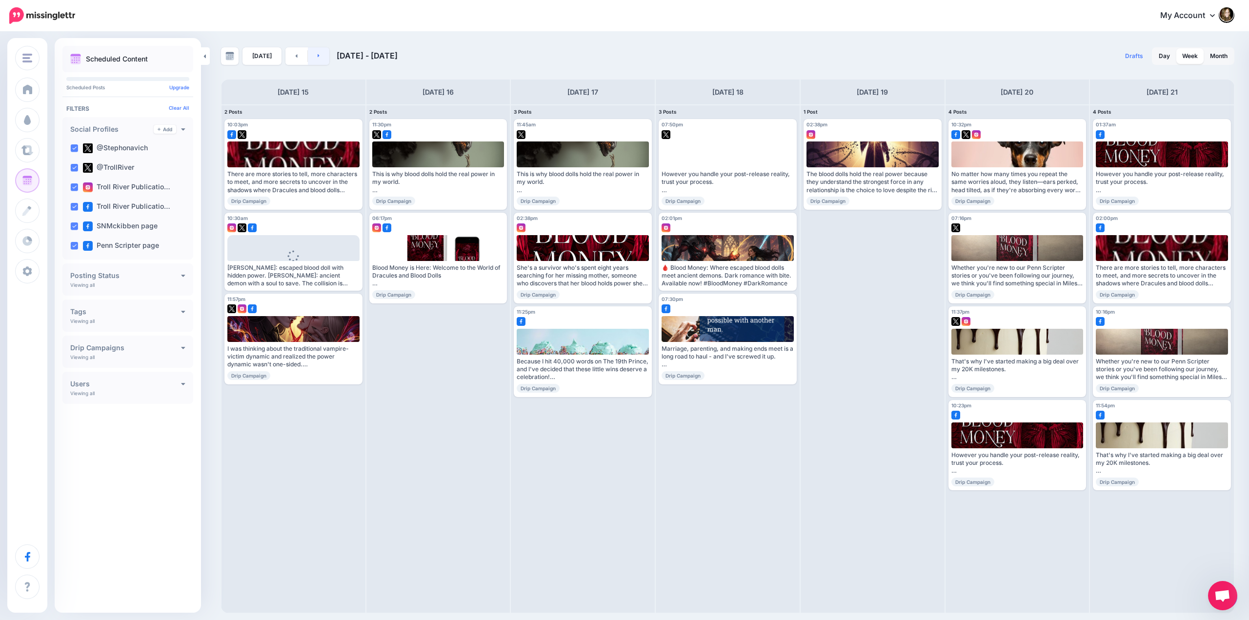
click at [318, 57] on icon at bounding box center [319, 56] width 2 height 6
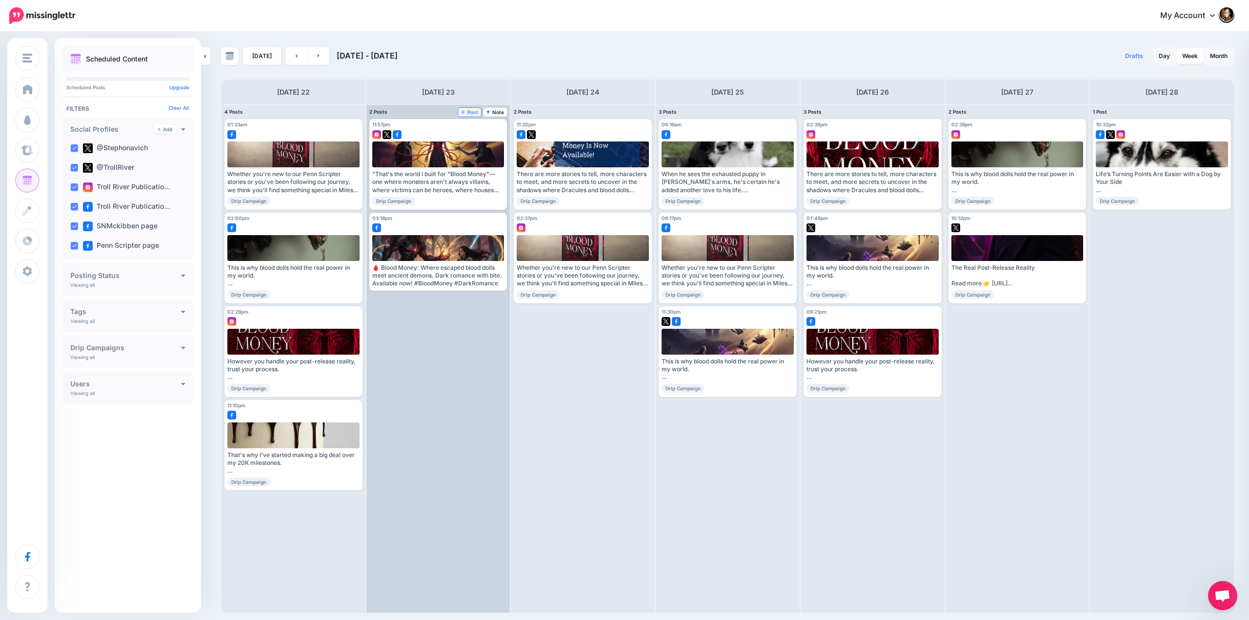
click at [472, 114] on span "Post" at bounding box center [469, 112] width 17 height 5
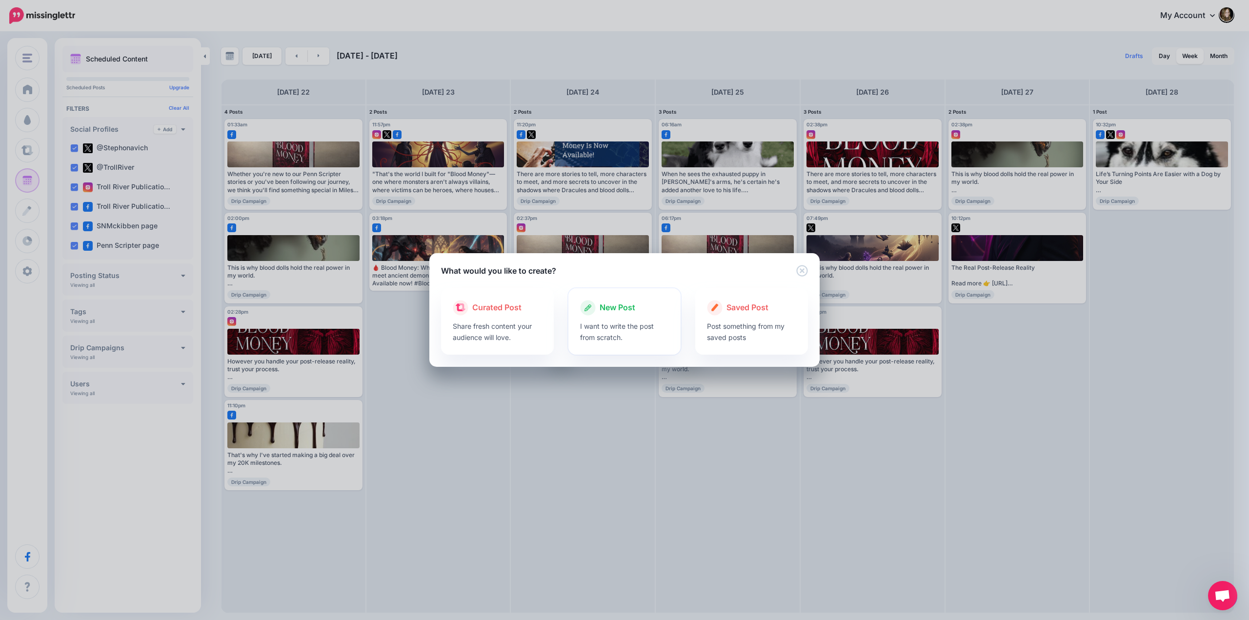
click at [604, 307] on span "New Post" at bounding box center [618, 308] width 36 height 13
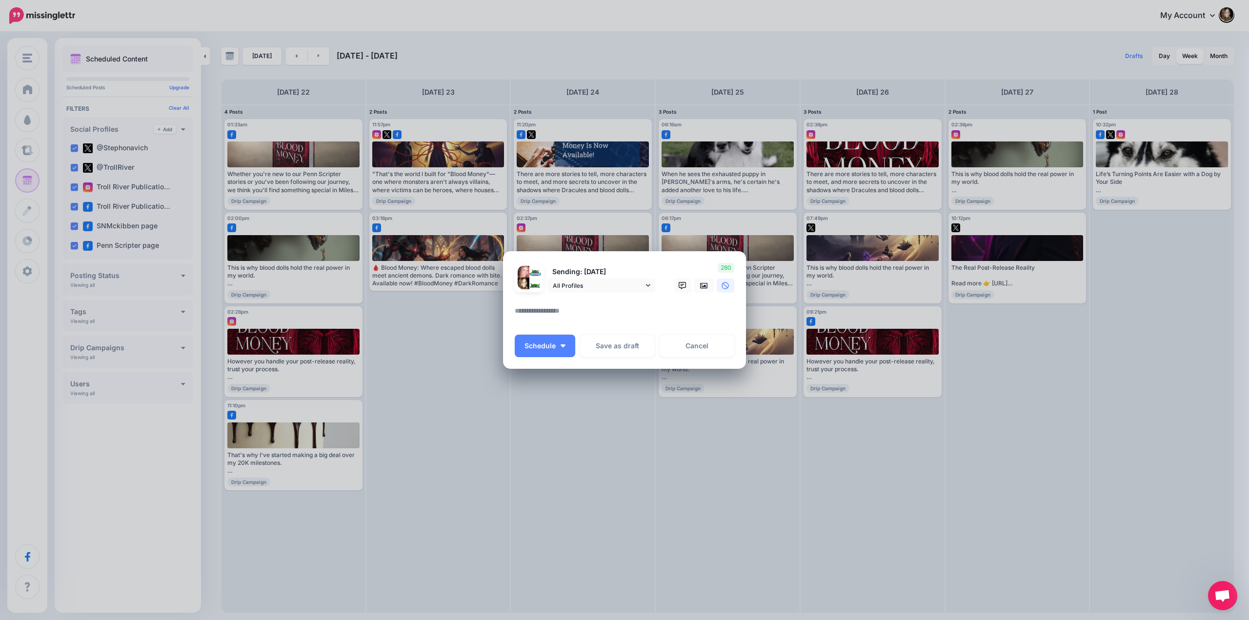
click at [562, 306] on textarea at bounding box center [627, 314] width 224 height 19
paste textarea "**********"
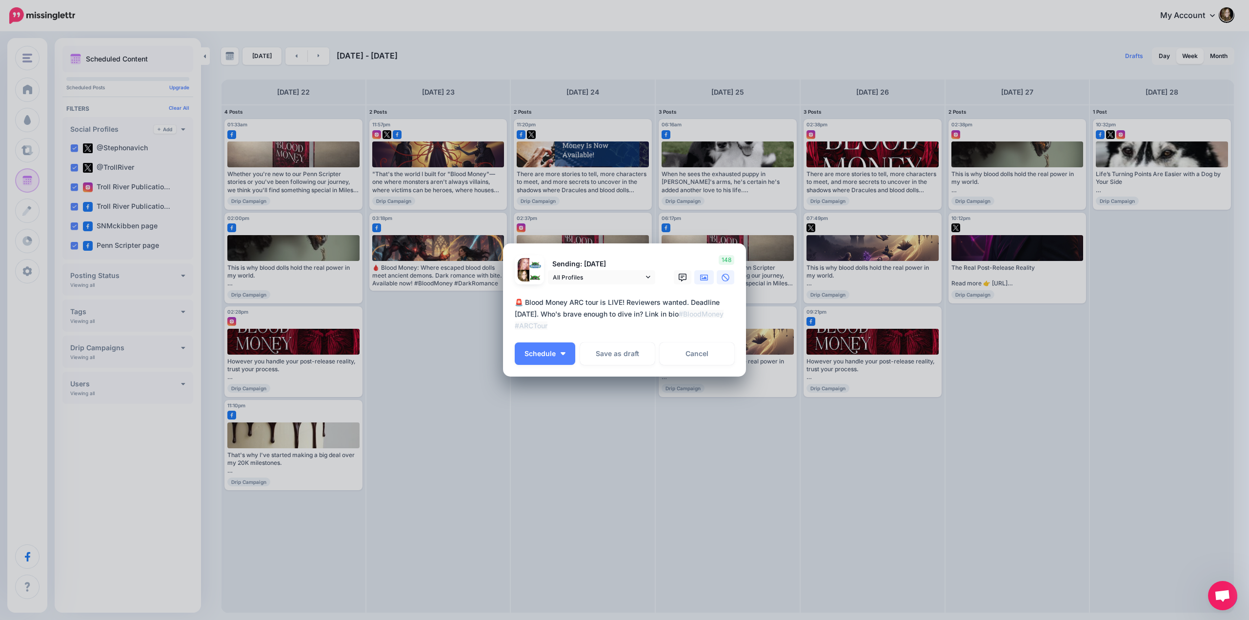
type textarea "**********"
click at [701, 276] on icon at bounding box center [704, 278] width 8 height 8
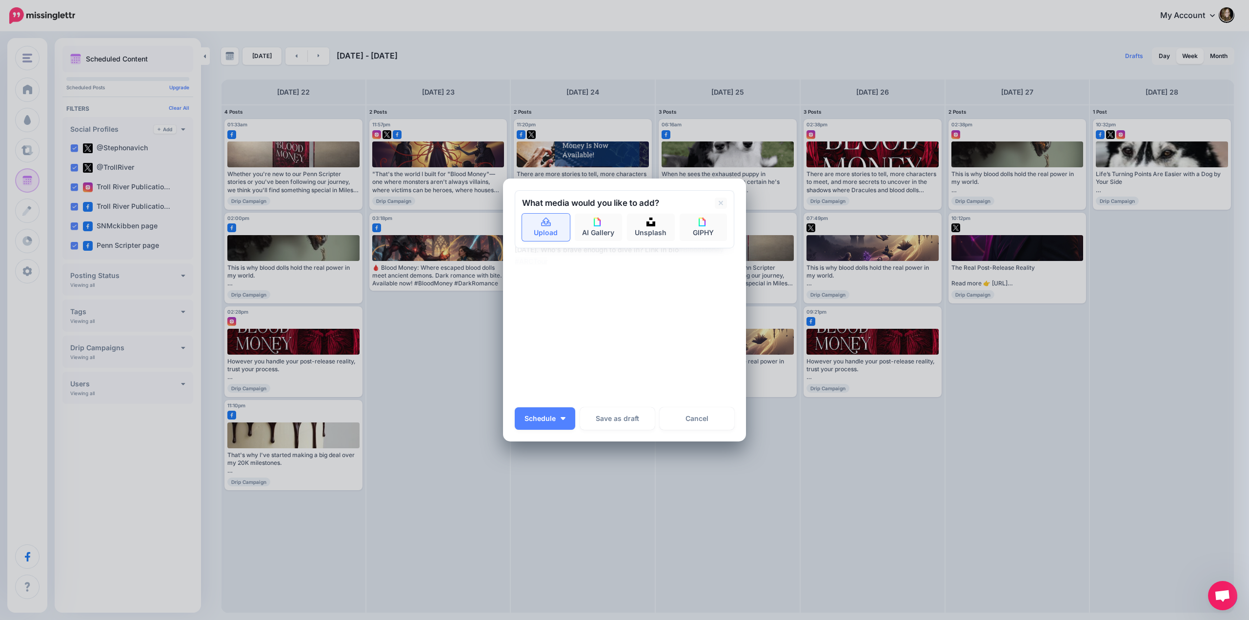
click at [552, 232] on link "Upload" at bounding box center [546, 227] width 48 height 27
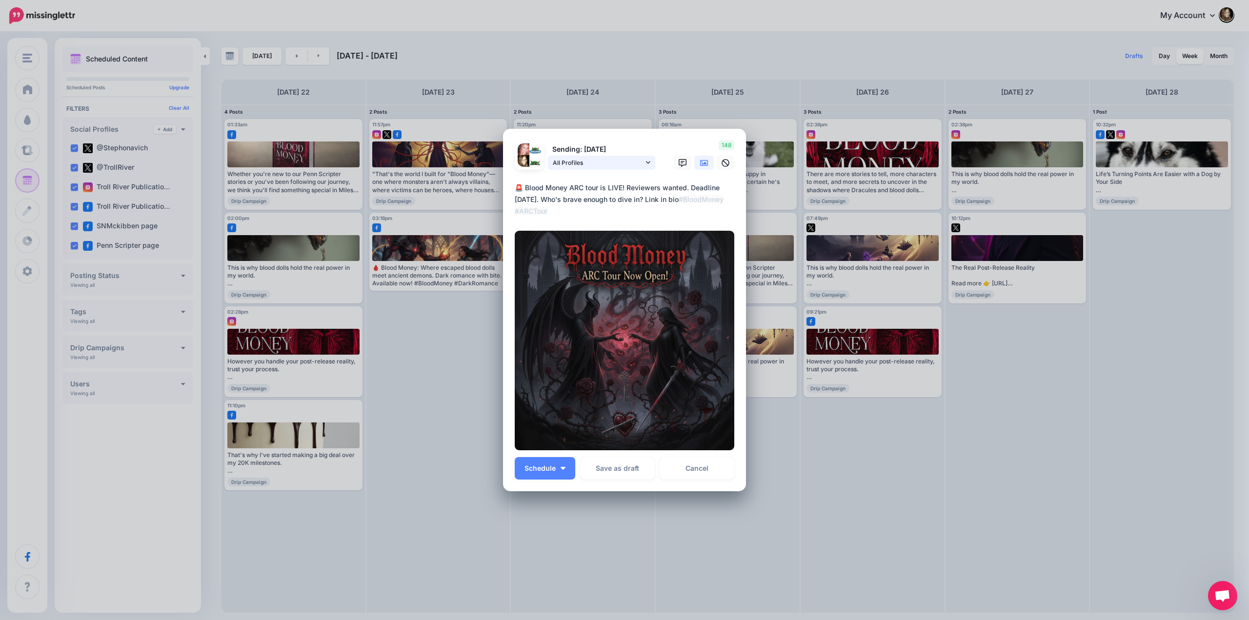
click at [649, 164] on icon at bounding box center [648, 162] width 4 height 7
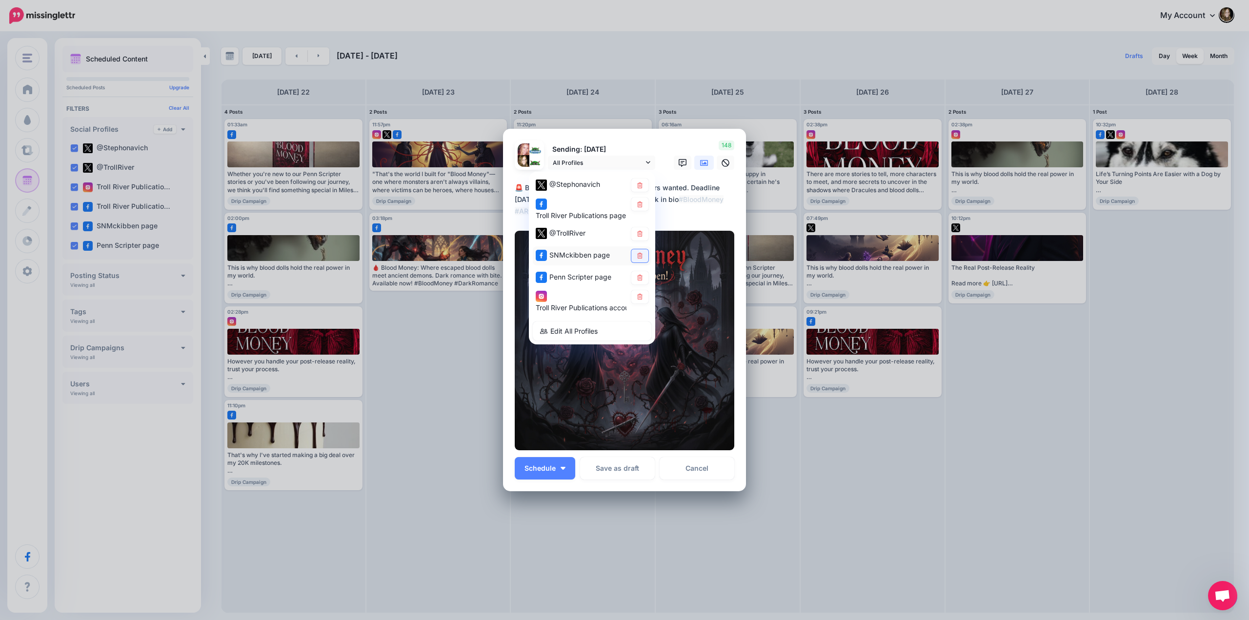
click at [638, 255] on icon at bounding box center [639, 256] width 5 height 6
click at [637, 275] on icon at bounding box center [639, 278] width 7 height 6
click at [550, 467] on span "Schedule" at bounding box center [540, 468] width 31 height 7
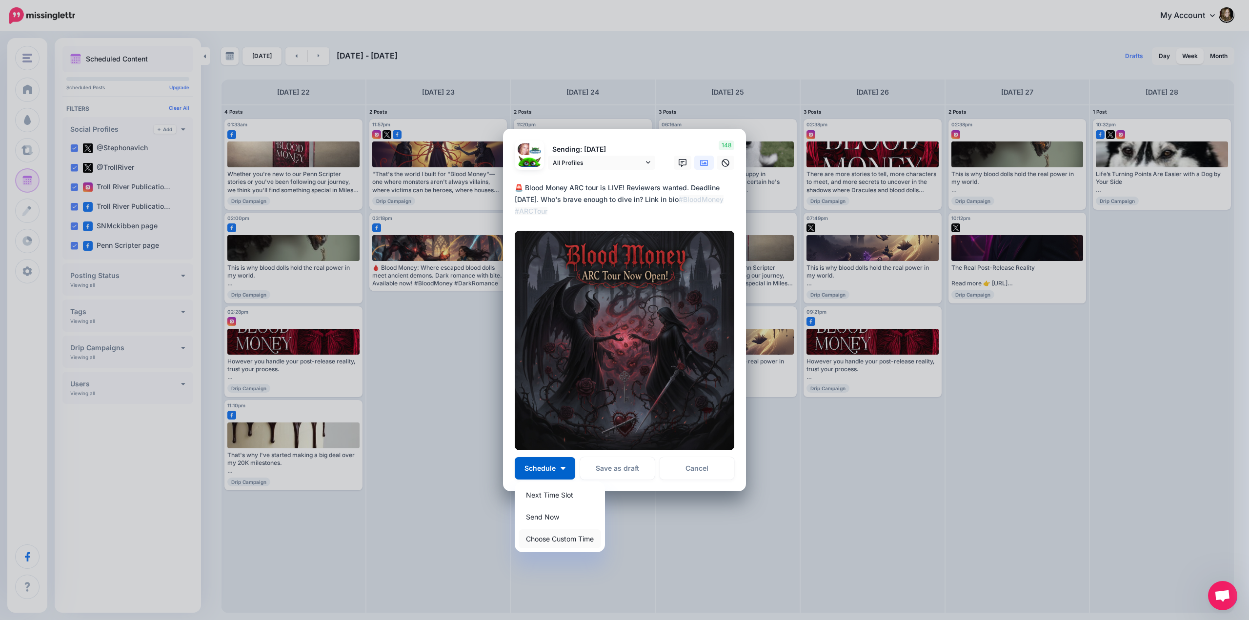
click at [543, 532] on link "Choose Custom Time" at bounding box center [560, 538] width 82 height 19
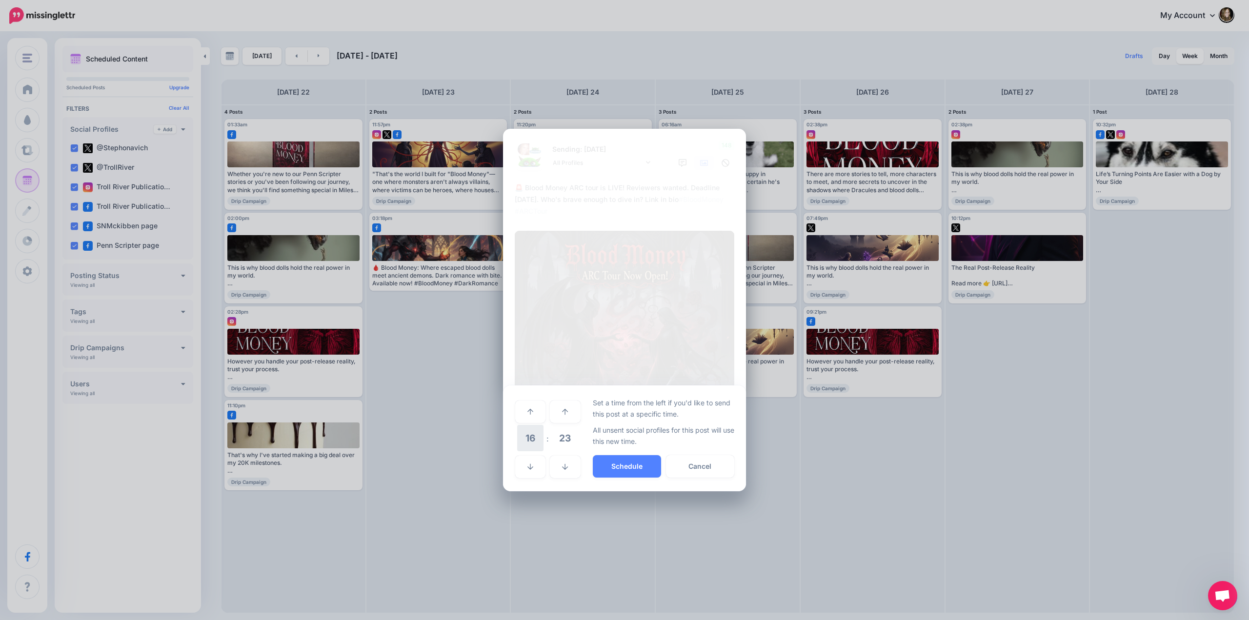
click at [532, 440] on span "16" at bounding box center [530, 438] width 26 height 26
click at [543, 436] on td "10" at bounding box center [541, 432] width 11 height 14
click at [563, 437] on span "23" at bounding box center [565, 438] width 26 height 26
click at [544, 442] on td "30" at bounding box center [541, 438] width 11 height 27
click at [625, 466] on button "Schedule" at bounding box center [627, 466] width 68 height 22
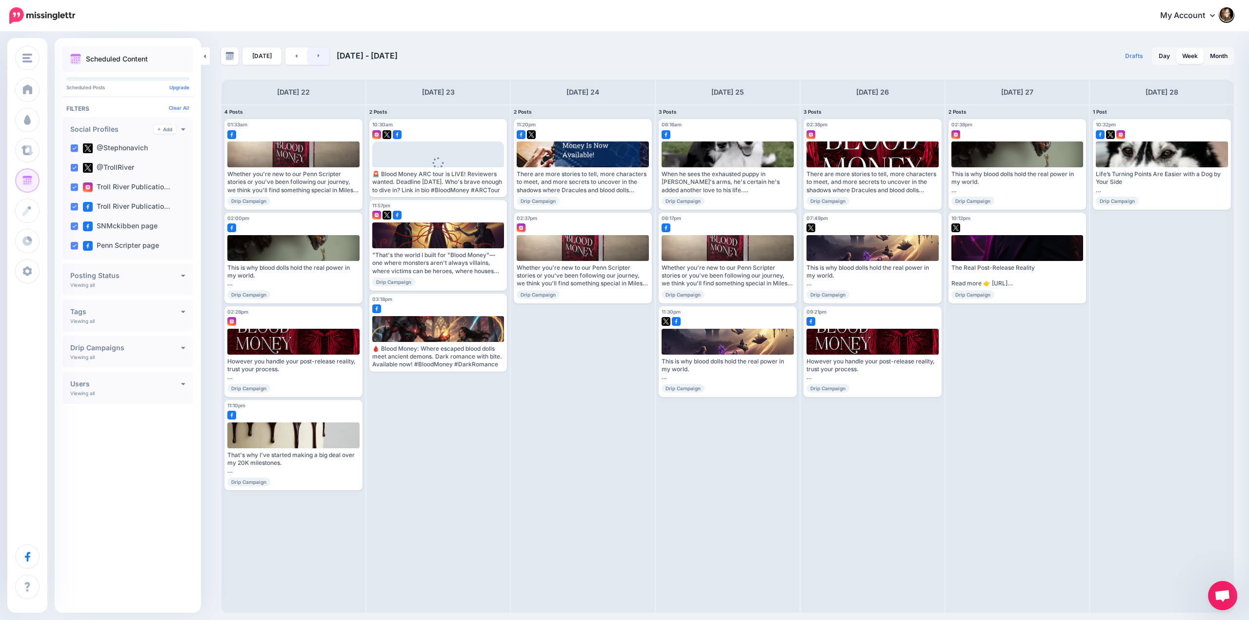
click at [320, 55] on link at bounding box center [319, 56] width 22 height 18
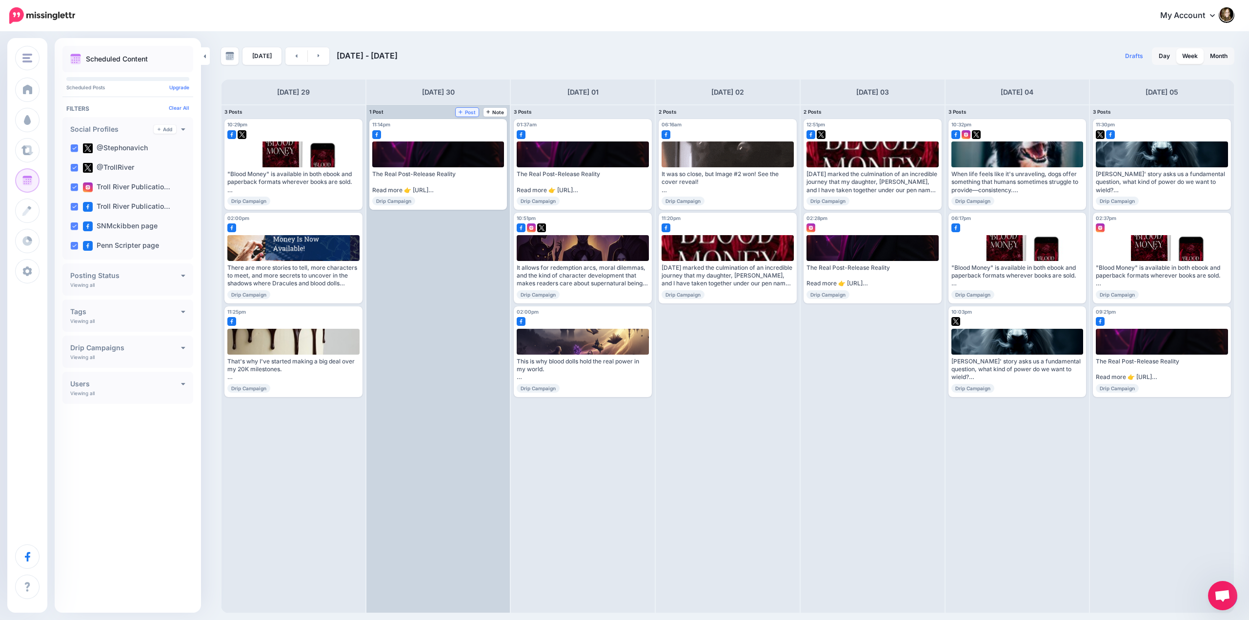
click at [464, 112] on span "Post" at bounding box center [467, 112] width 17 height 5
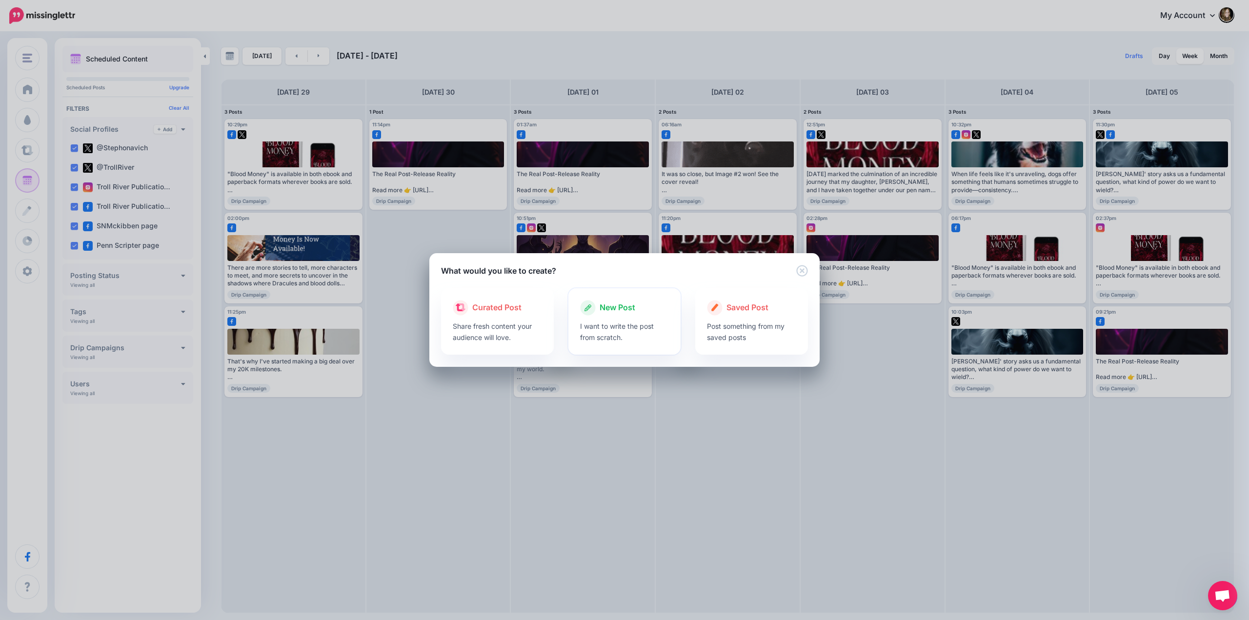
click at [616, 308] on span "New Post" at bounding box center [618, 308] width 36 height 13
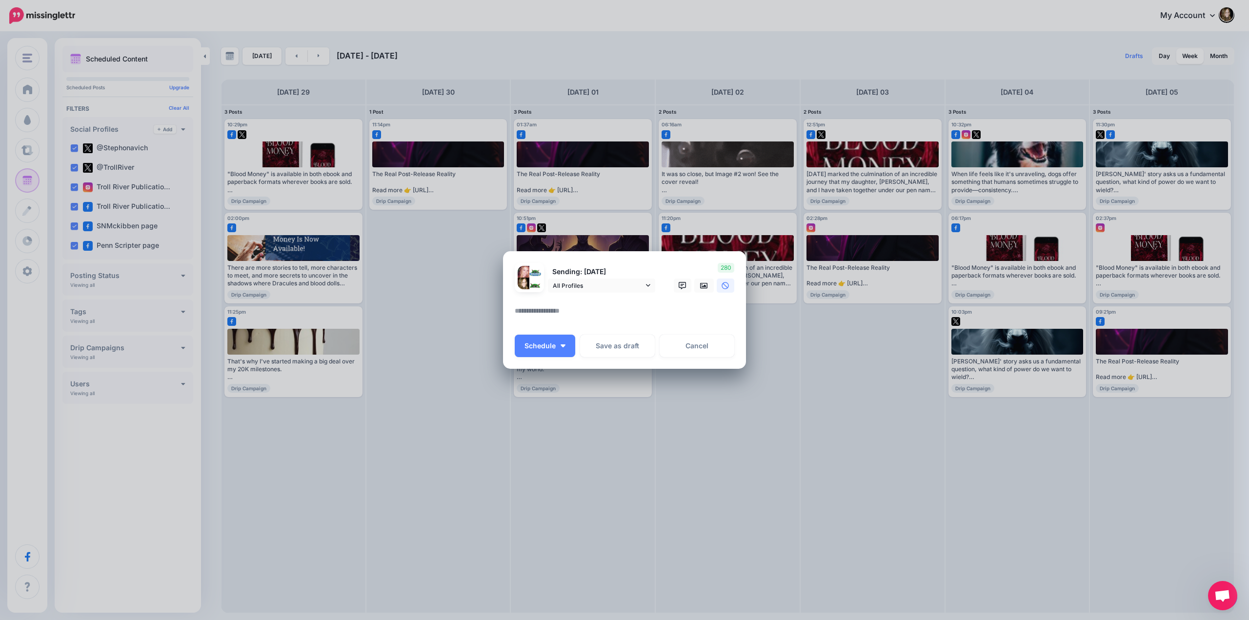
click at [552, 315] on textarea at bounding box center [627, 314] width 224 height 19
paste textarea "**********"
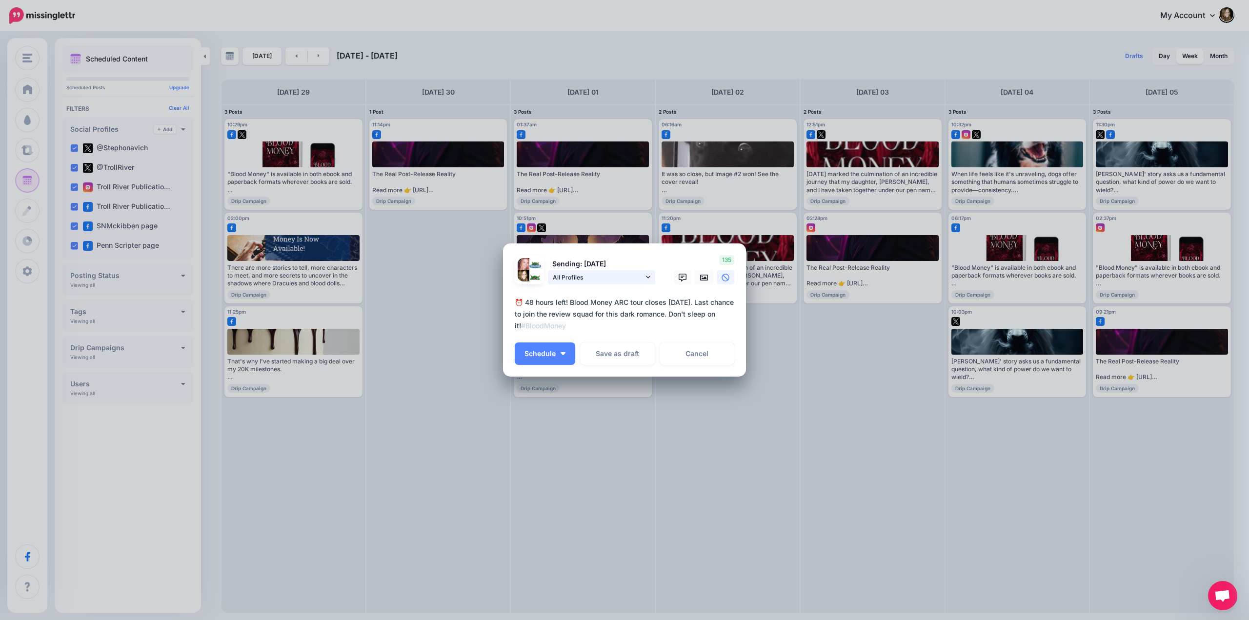
type textarea "**********"
click at [648, 279] on icon at bounding box center [648, 277] width 4 height 7
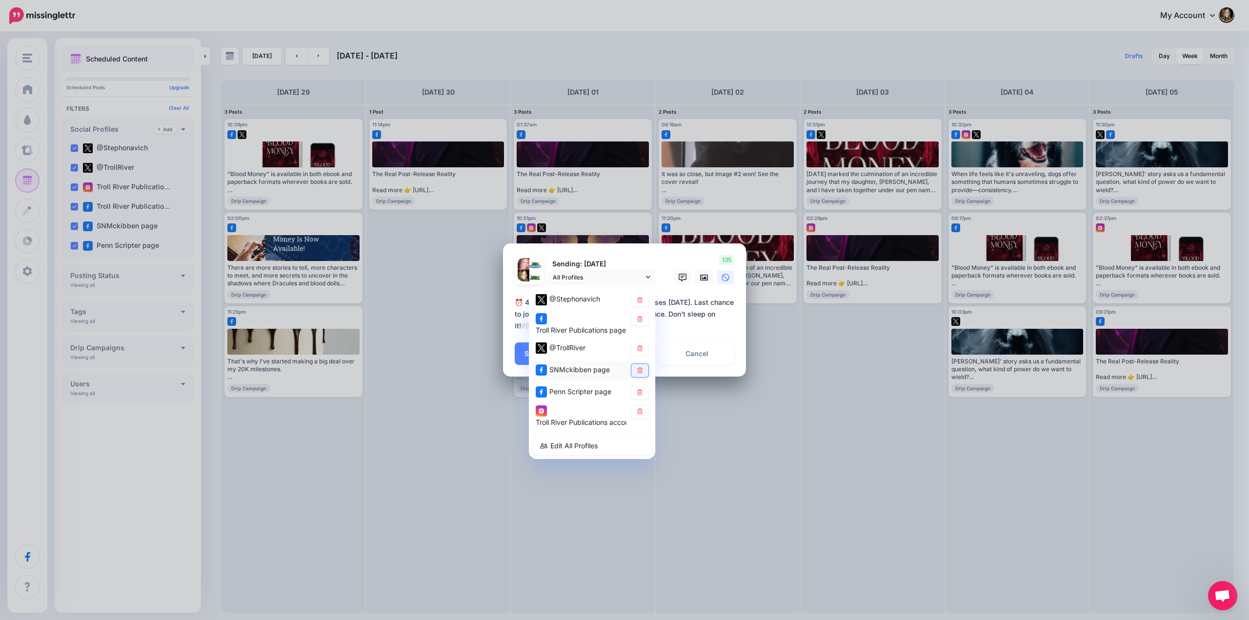
click at [638, 369] on icon at bounding box center [639, 371] width 7 height 6
click at [638, 392] on icon at bounding box center [639, 393] width 5 height 6
click at [703, 278] on icon at bounding box center [704, 278] width 8 height 8
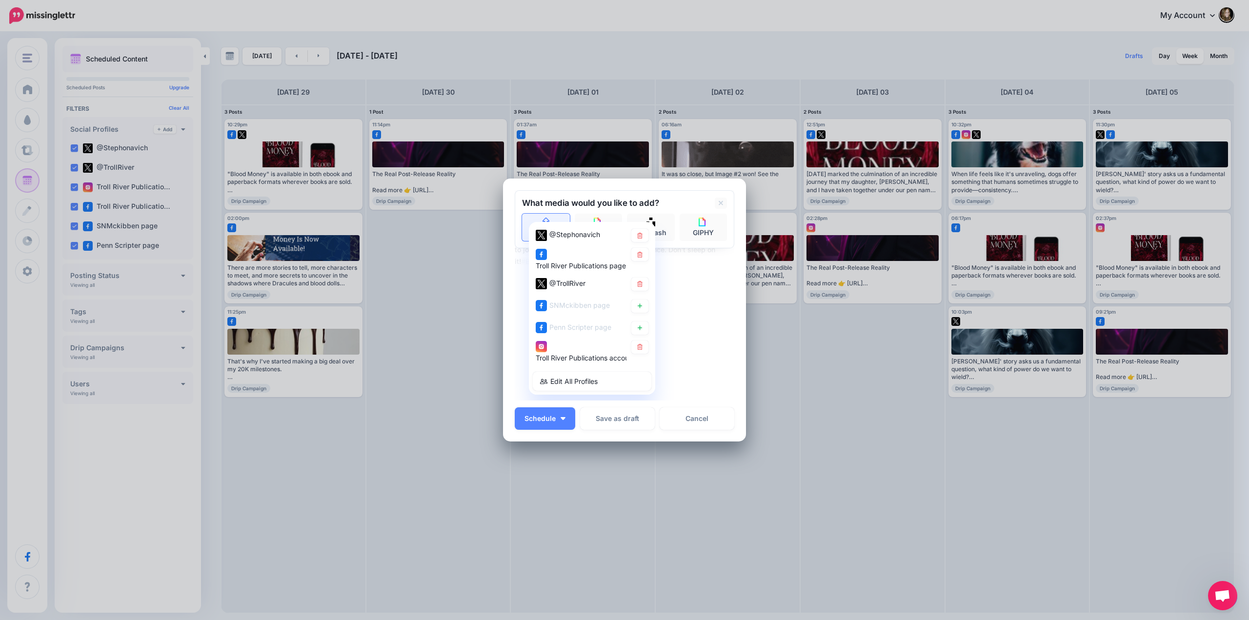
click at [553, 218] on link "Upload" at bounding box center [546, 227] width 48 height 27
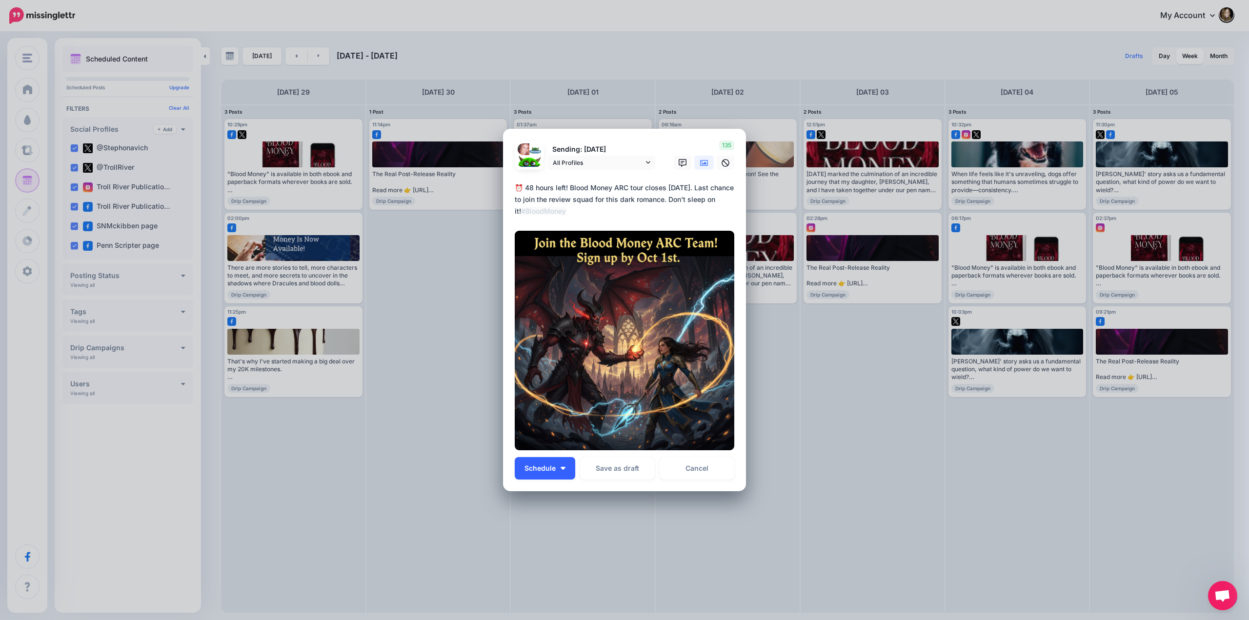
click at [538, 473] on button "Schedule" at bounding box center [545, 468] width 61 height 22
click at [534, 537] on link "Choose Custom Time" at bounding box center [560, 538] width 82 height 19
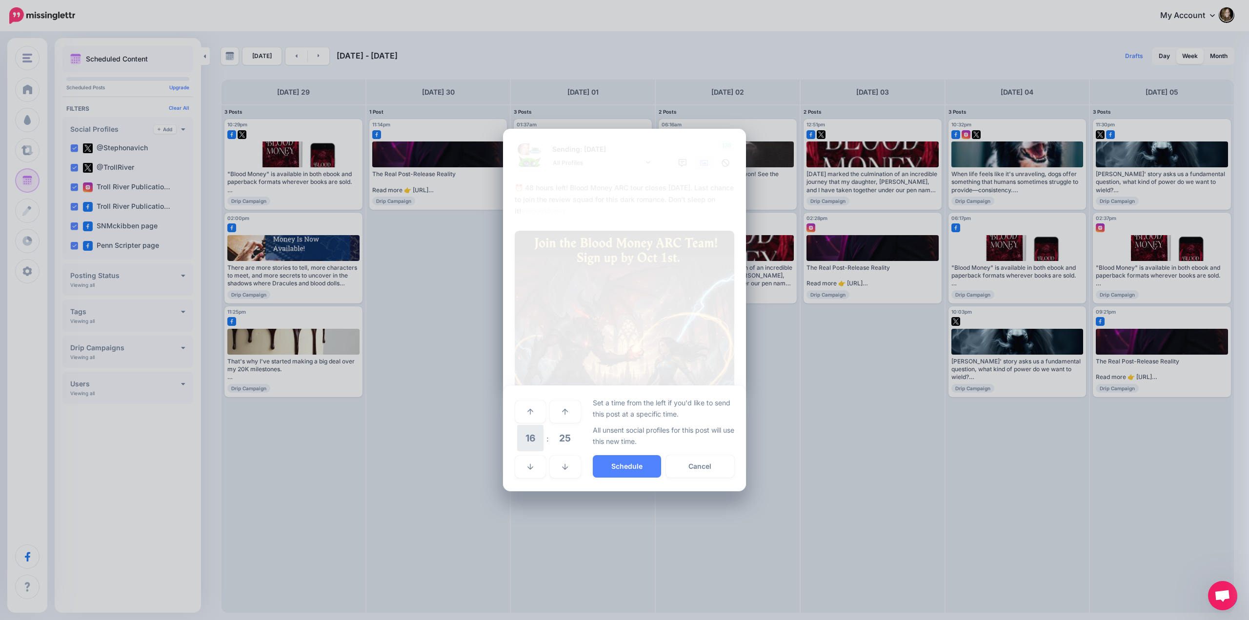
click at [530, 437] on span "16" at bounding box center [530, 438] width 26 height 26
click at [544, 435] on td "10" at bounding box center [541, 432] width 11 height 14
click at [579, 442] on td "25" at bounding box center [564, 439] width 31 height 28
click at [568, 443] on span "25" at bounding box center [565, 438] width 26 height 26
click at [546, 444] on td "30" at bounding box center [541, 438] width 11 height 27
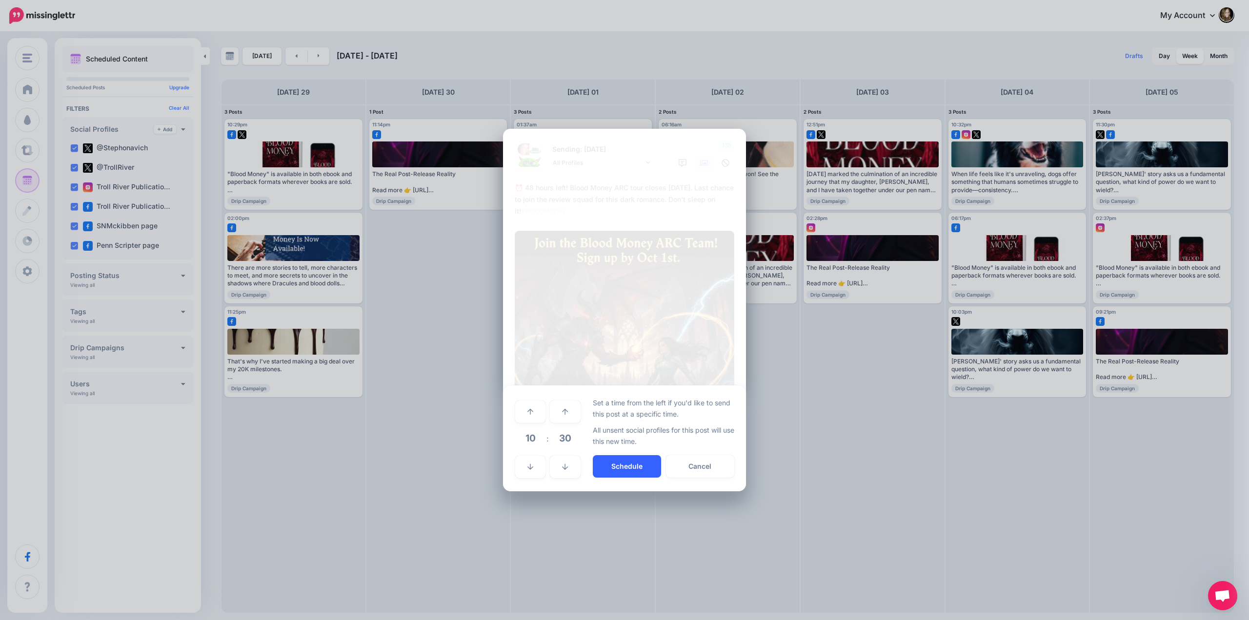
click at [621, 465] on button "Schedule" at bounding box center [627, 466] width 68 height 22
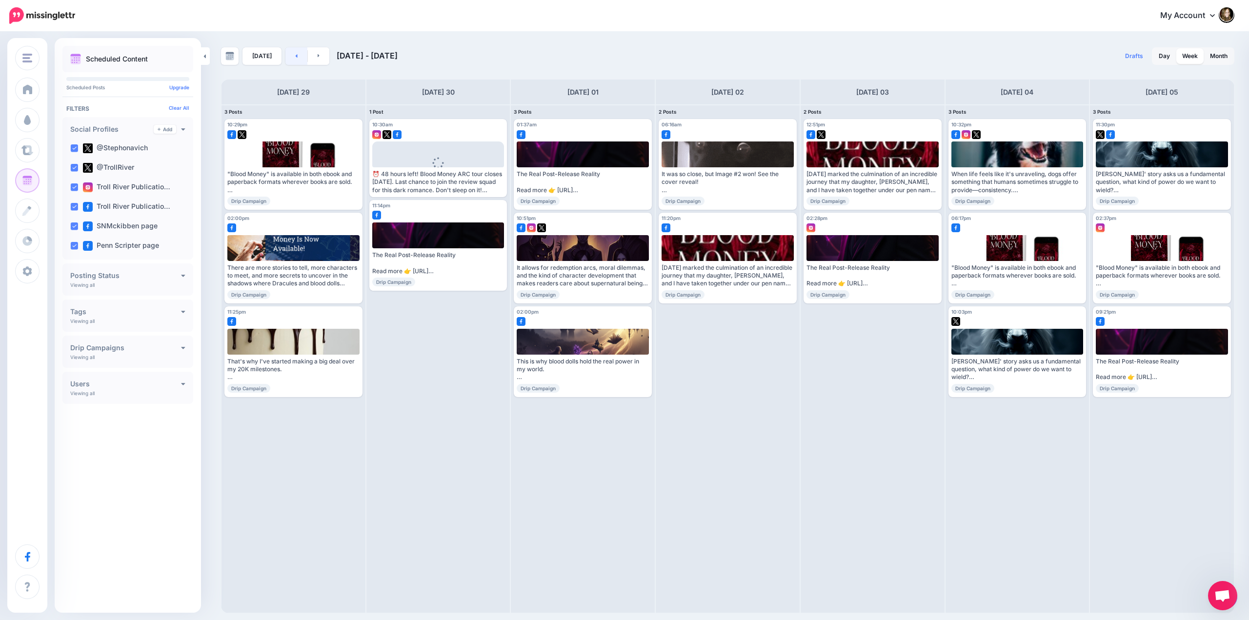
click at [292, 50] on link at bounding box center [296, 56] width 22 height 18
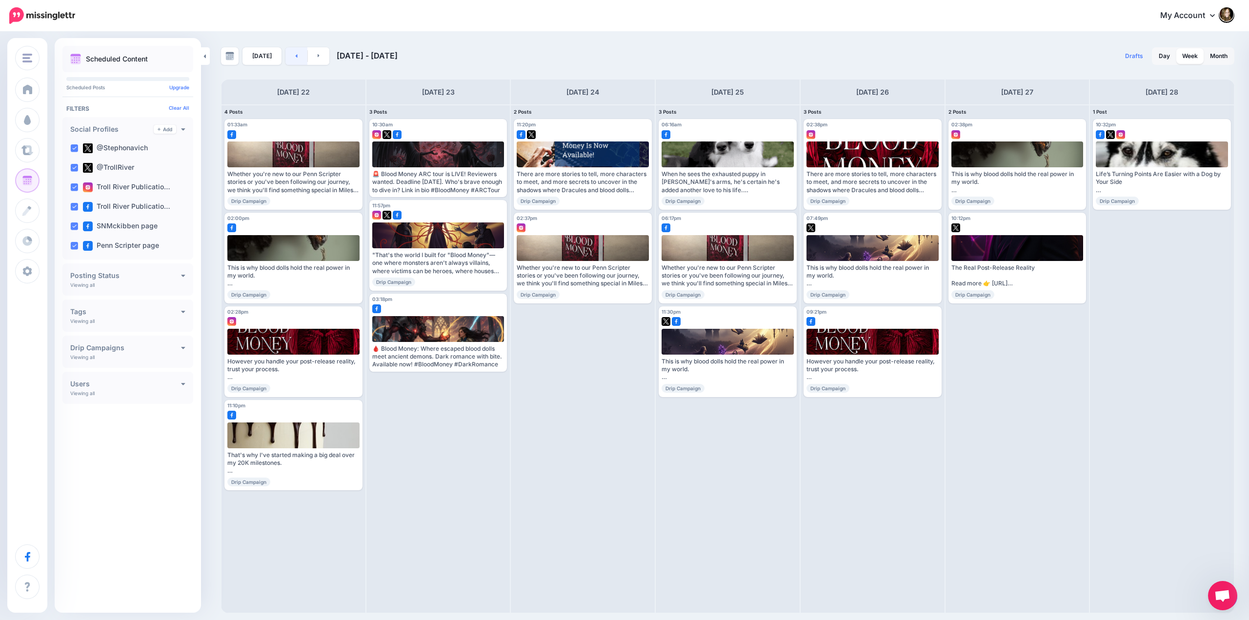
click at [296, 59] on link at bounding box center [296, 56] width 22 height 18
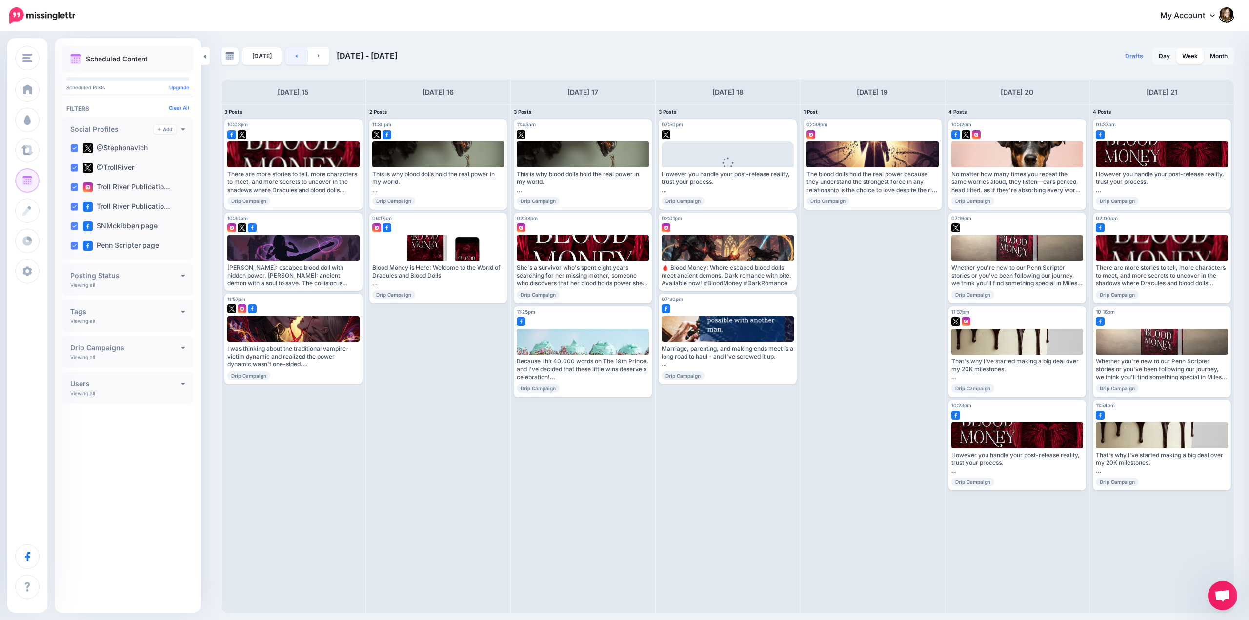
click at [296, 59] on link at bounding box center [296, 56] width 22 height 18
